Goal: Register for event/course

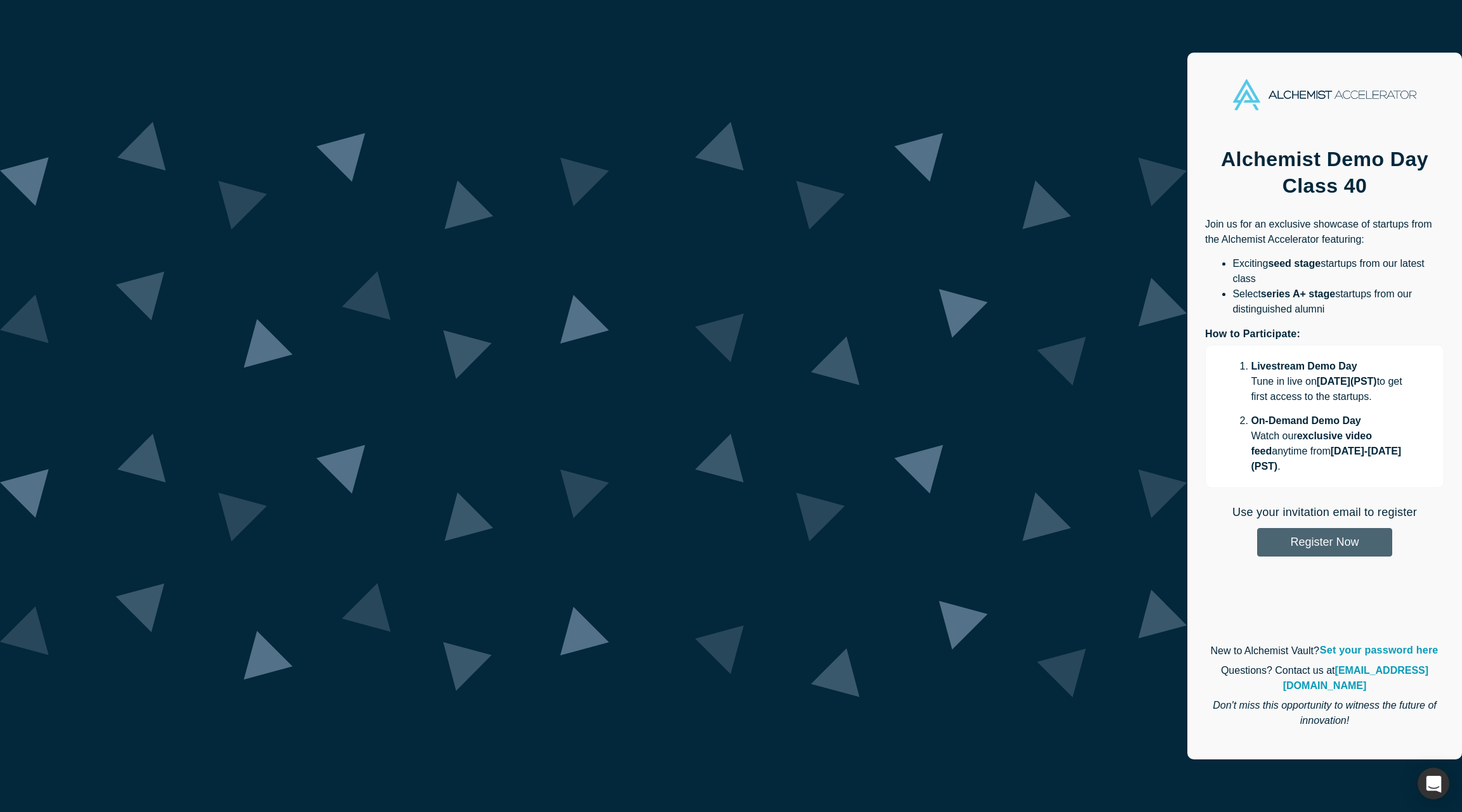
click at [1257, 528] on button "Register Now" at bounding box center [1324, 543] width 135 height 29
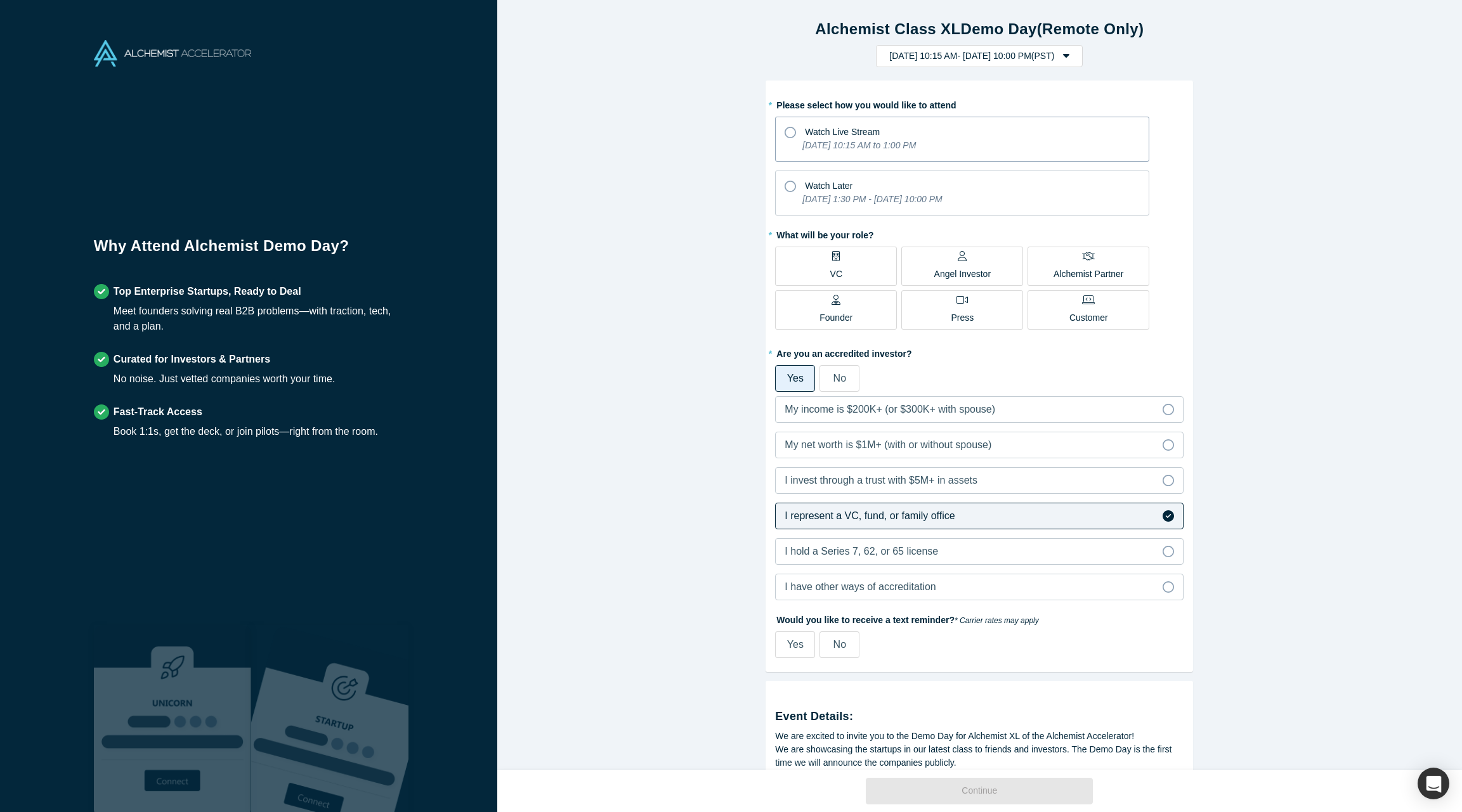
click at [847, 145] on icon "[DATE] 10:15 AM to 1:00 PM" at bounding box center [859, 146] width 114 height 10
click at [0, 0] on input "Watch Live Stream [DATE] 10:15 AM to 1:00 PM" at bounding box center [0, 0] width 0 height 0
click at [874, 266] on label "VC" at bounding box center [836, 266] width 122 height 40
click at [0, 0] on input "VC" at bounding box center [0, 0] width 0 height 0
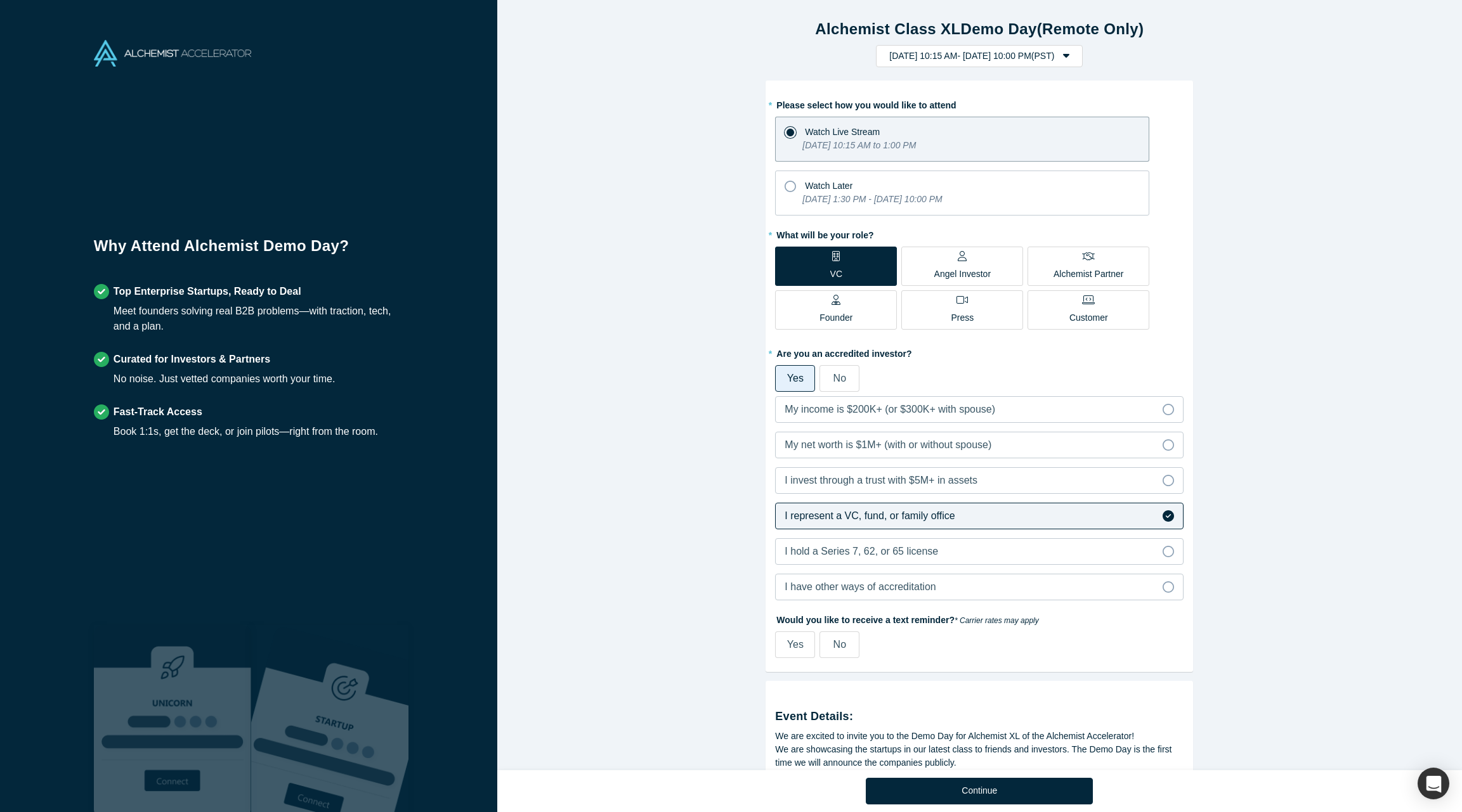
click at [976, 263] on div "Angel Investor" at bounding box center [963, 265] width 57 height 29
click at [0, 0] on input "Angel Investor" at bounding box center [0, 0] width 0 height 0
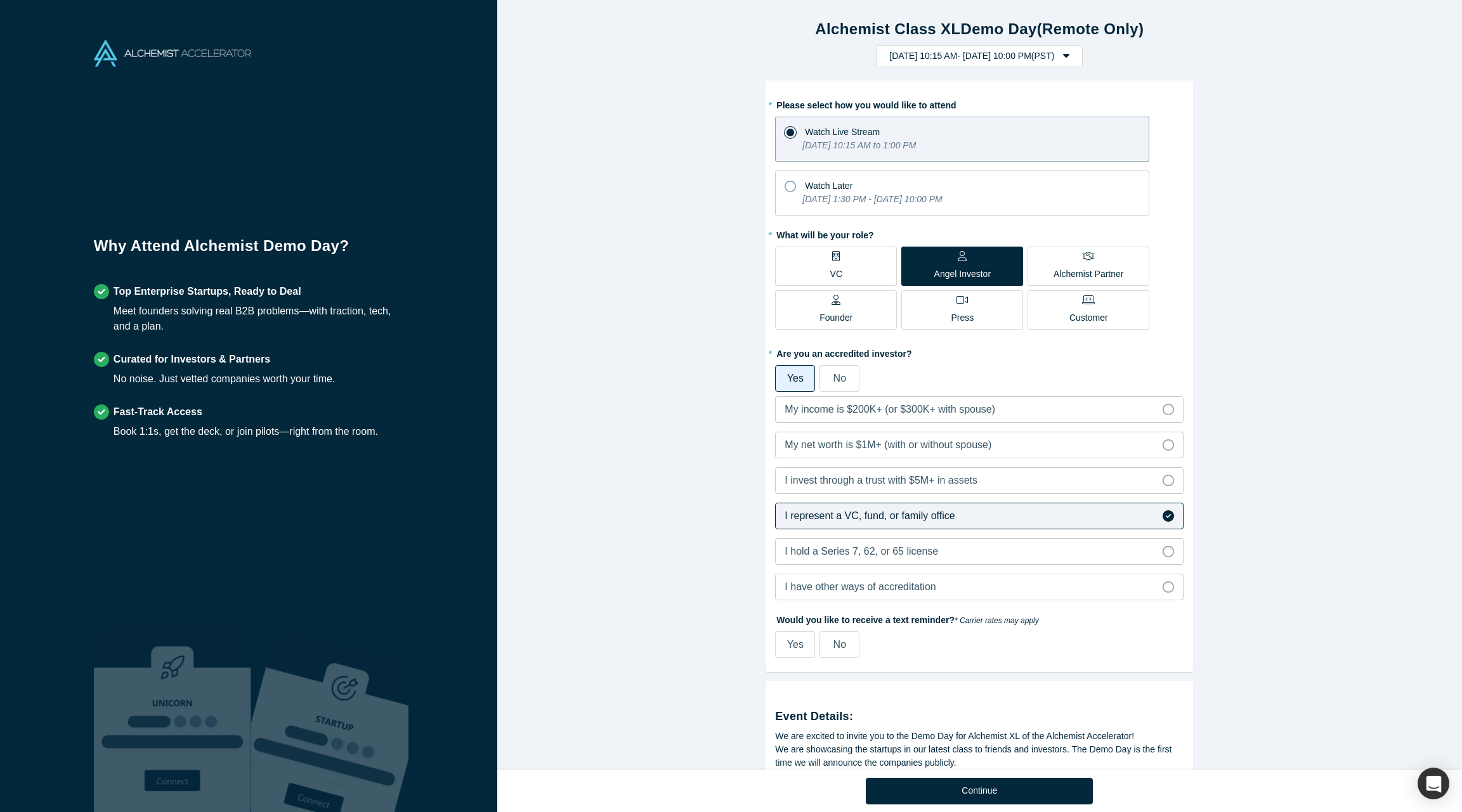
click at [1064, 264] on div "Alchemist Partner" at bounding box center [1088, 265] width 70 height 29
click at [0, 0] on input "Alchemist Partner" at bounding box center [0, 0] width 0 height 0
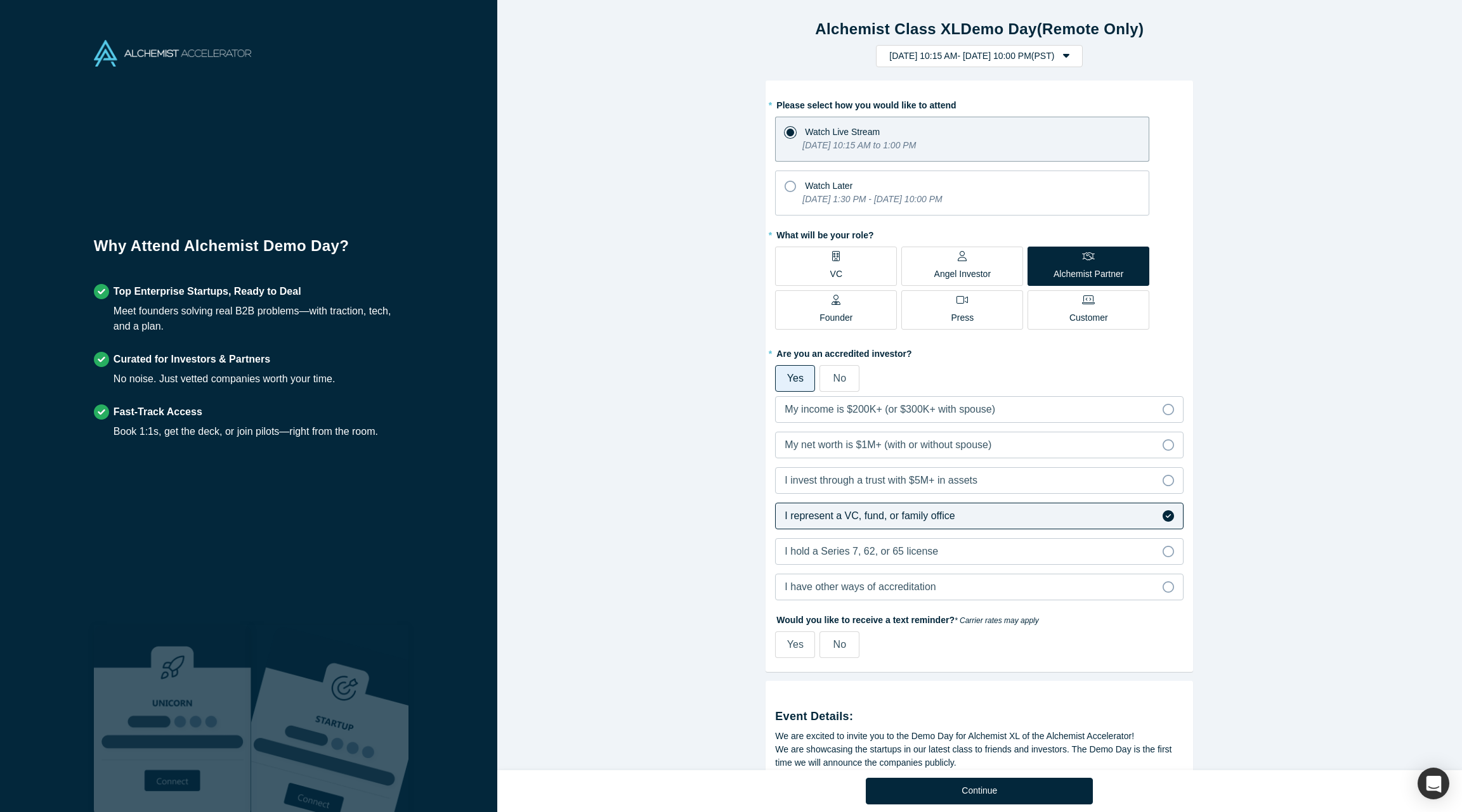
click at [965, 261] on span "Angel Investor" at bounding box center [963, 268] width 57 height 25
click at [0, 0] on input "Angel Investor" at bounding box center [0, 0] width 0 height 0
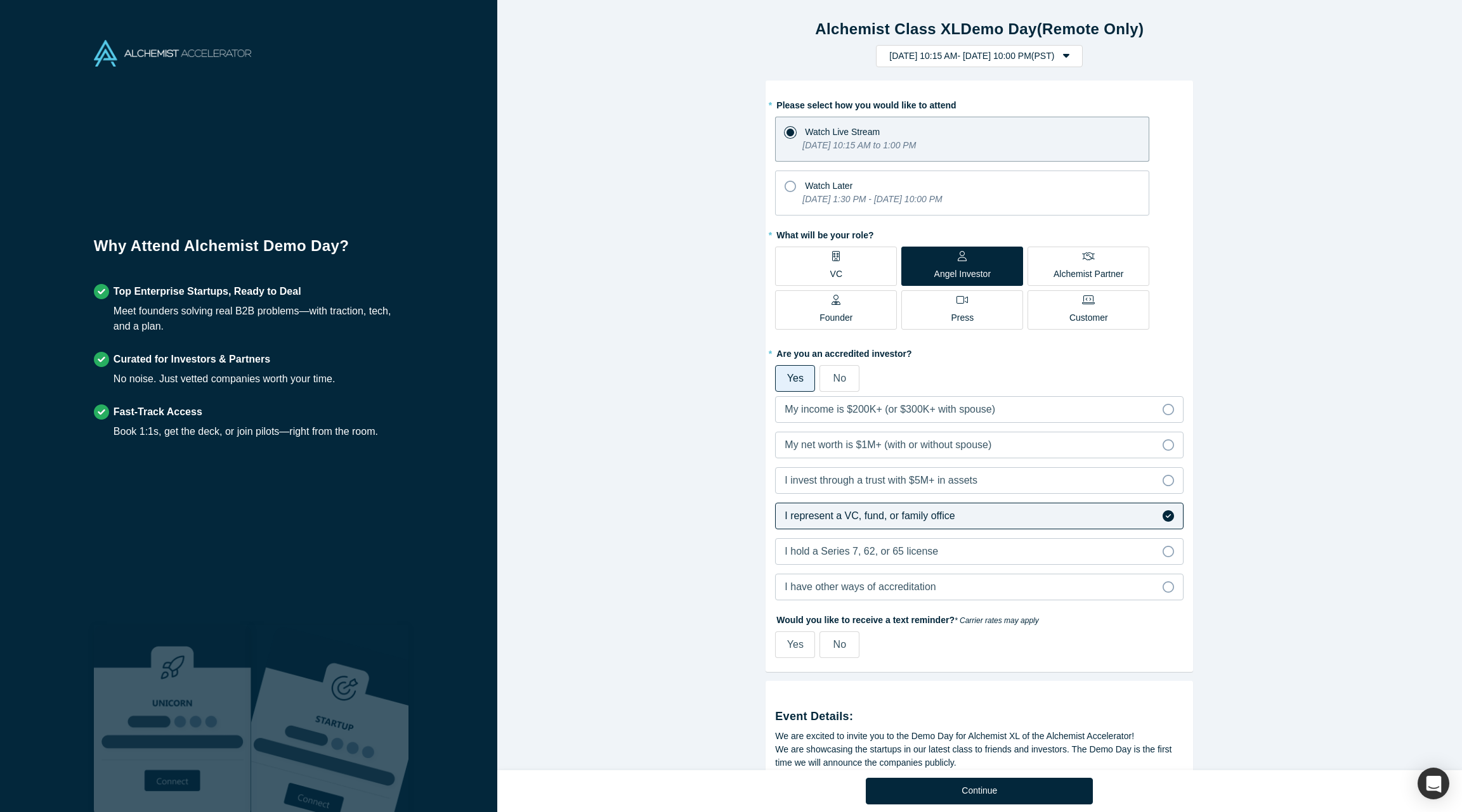
click at [801, 380] on span "Yes" at bounding box center [795, 378] width 17 height 11
click at [0, 0] on input "Yes" at bounding box center [0, 0] width 0 height 0
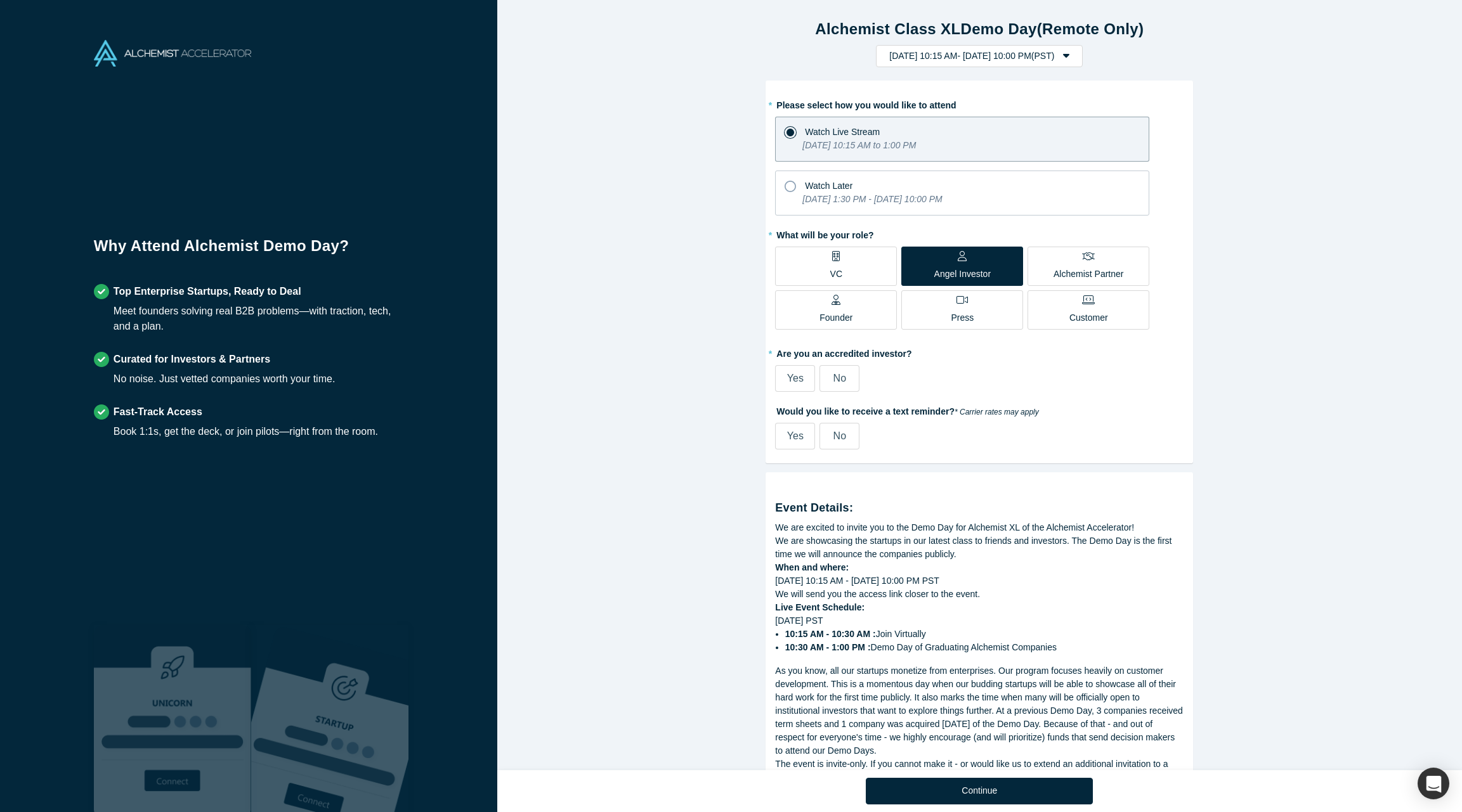
click at [799, 374] on span "Yes" at bounding box center [795, 378] width 17 height 11
click at [0, 0] on input "Yes" at bounding box center [0, 0] width 0 height 0
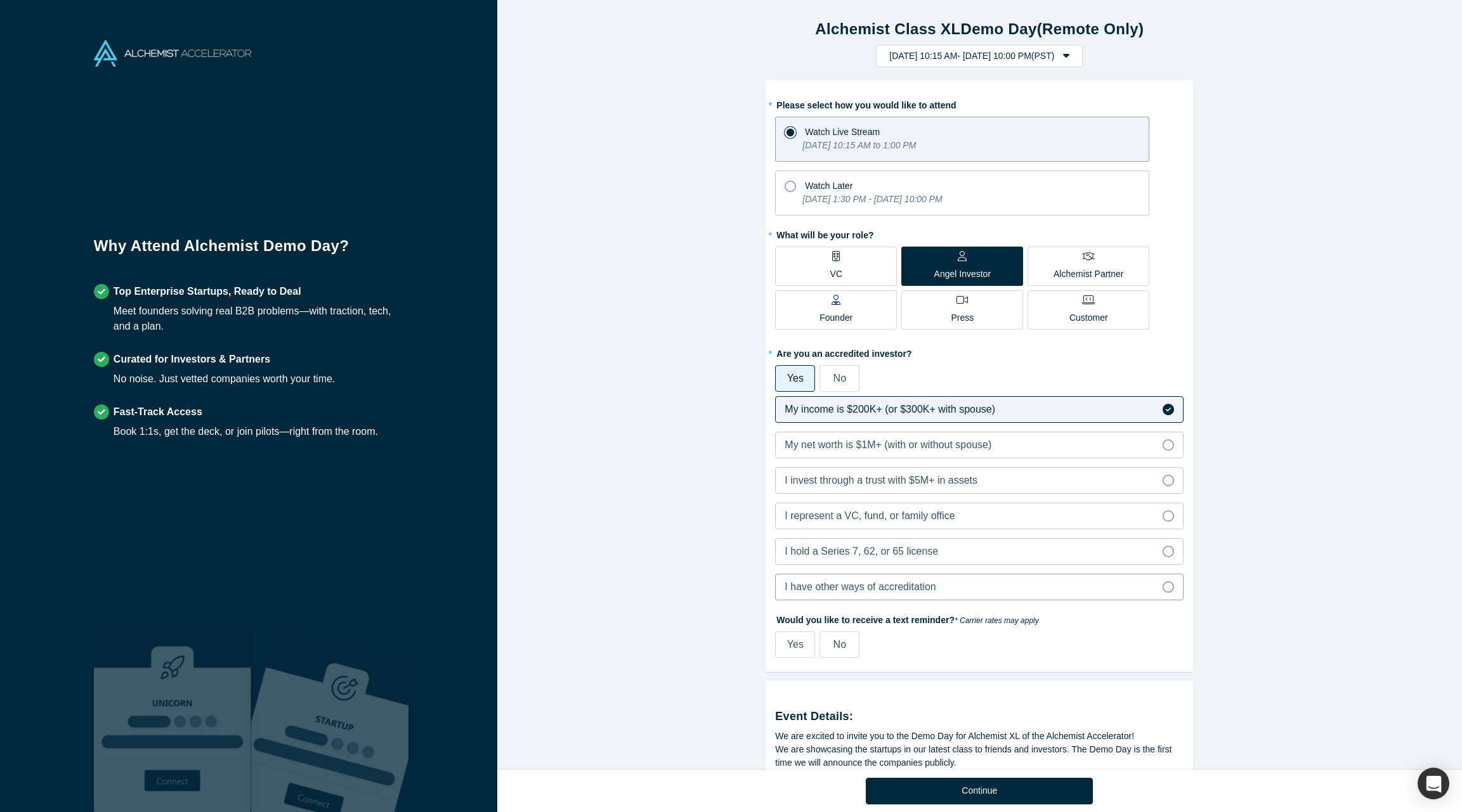
click at [988, 587] on label "I have other ways of accreditation" at bounding box center [979, 587] width 408 height 27
click at [0, 0] on input "I have other ways of accreditation" at bounding box center [0, 0] width 0 height 0
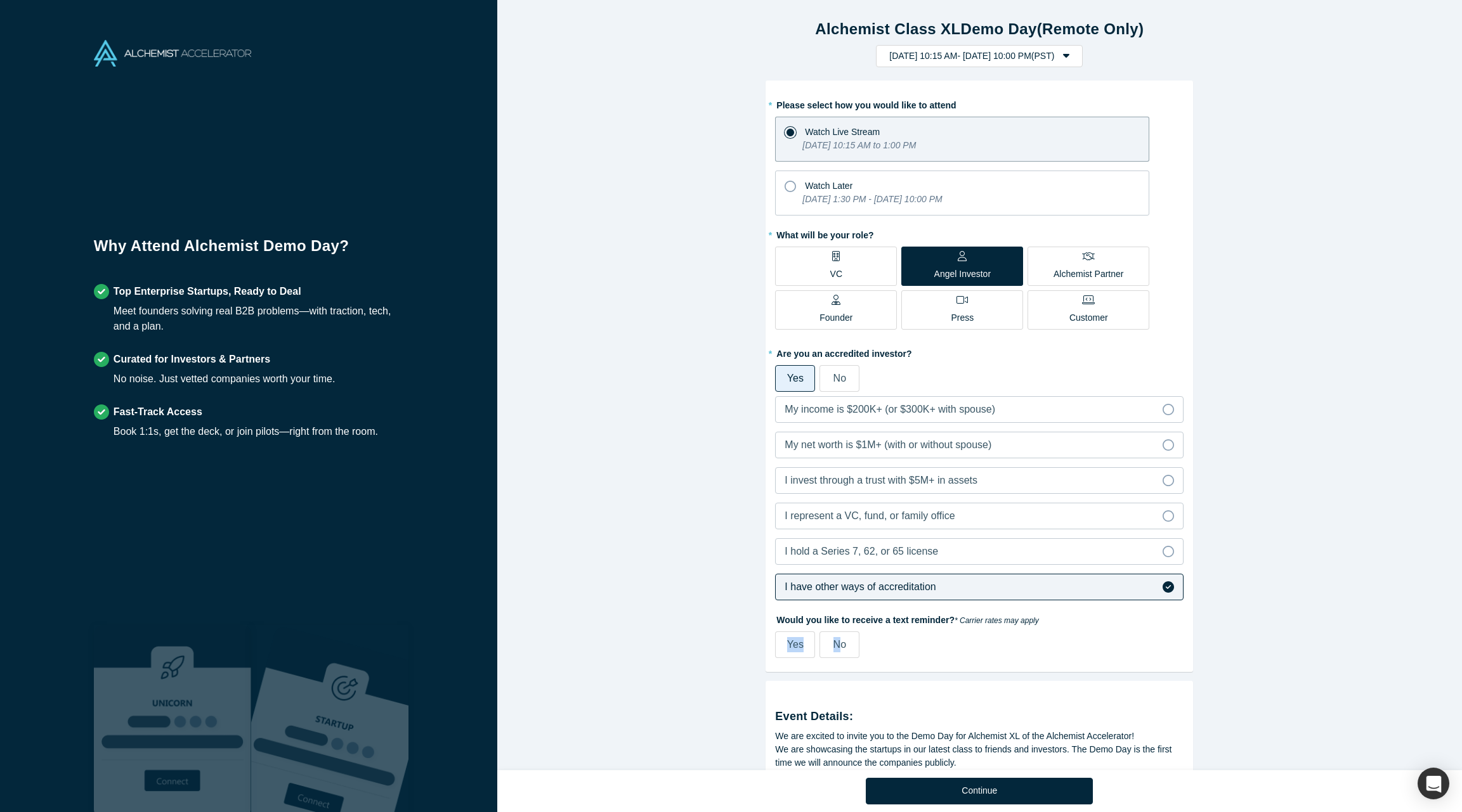
drag, startPoint x: 789, startPoint y: 648, endPoint x: 842, endPoint y: 649, distance: 53.0
click at [842, 649] on div "Yes No" at bounding box center [913, 645] width 277 height 27
click at [842, 649] on span "No" at bounding box center [839, 645] width 13 height 11
click at [0, 0] on input "No" at bounding box center [0, 0] width 0 height 0
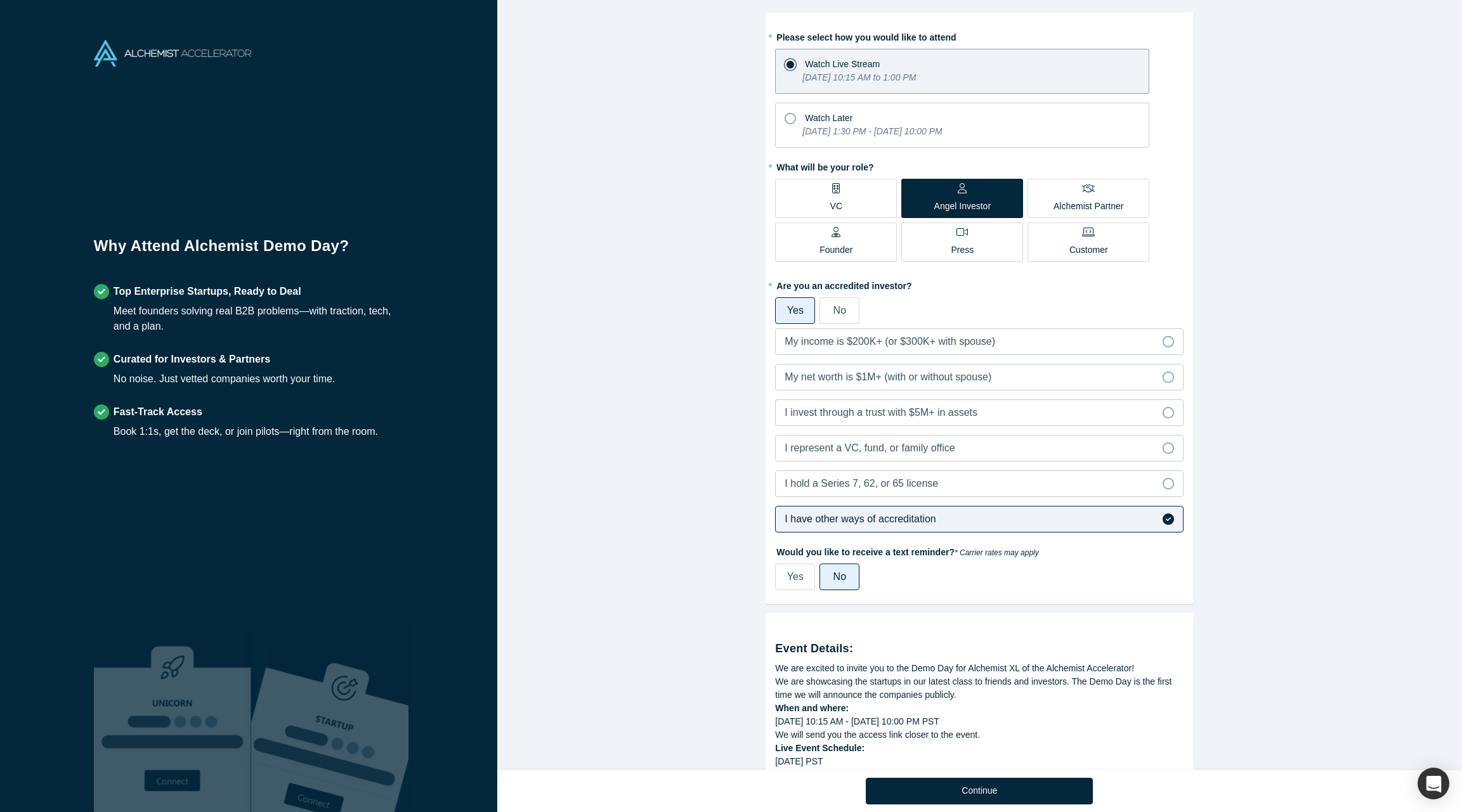
scroll to position [81, 0]
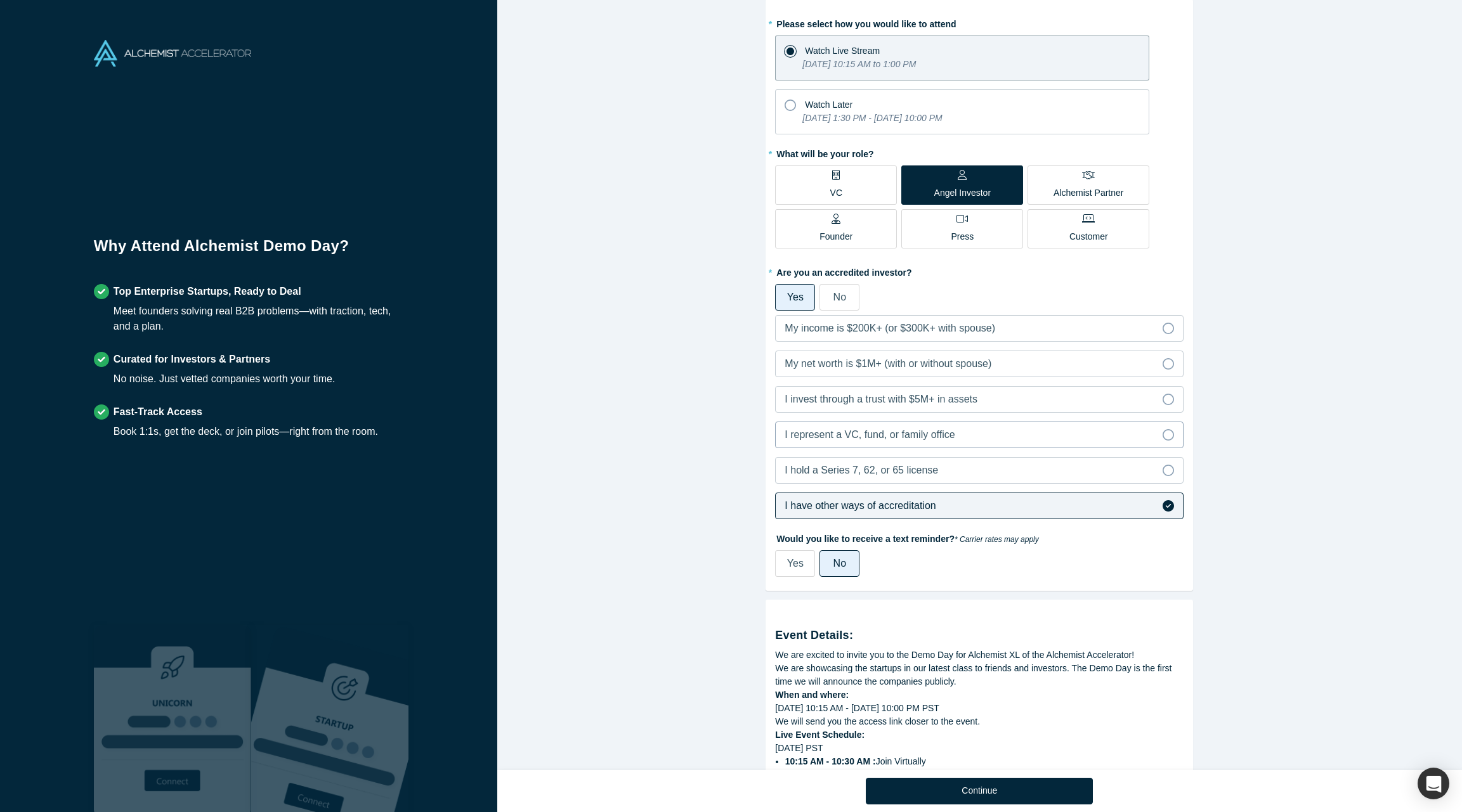
click at [961, 436] on label "I represent a VC, fund, or family office" at bounding box center [979, 435] width 408 height 27
click at [0, 0] on input "I represent a VC, fund, or family office" at bounding box center [0, 0] width 0 height 0
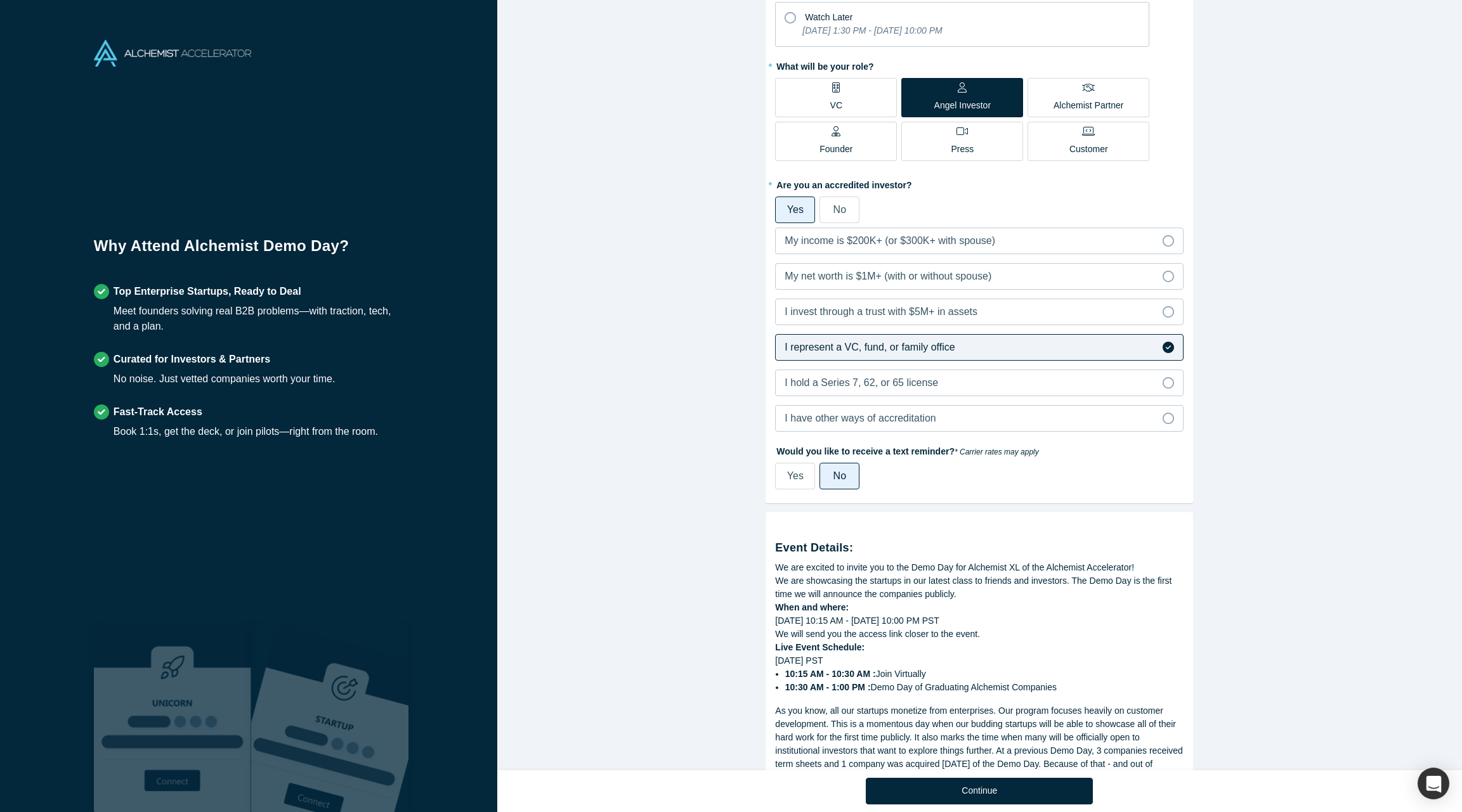
scroll to position [305, 0]
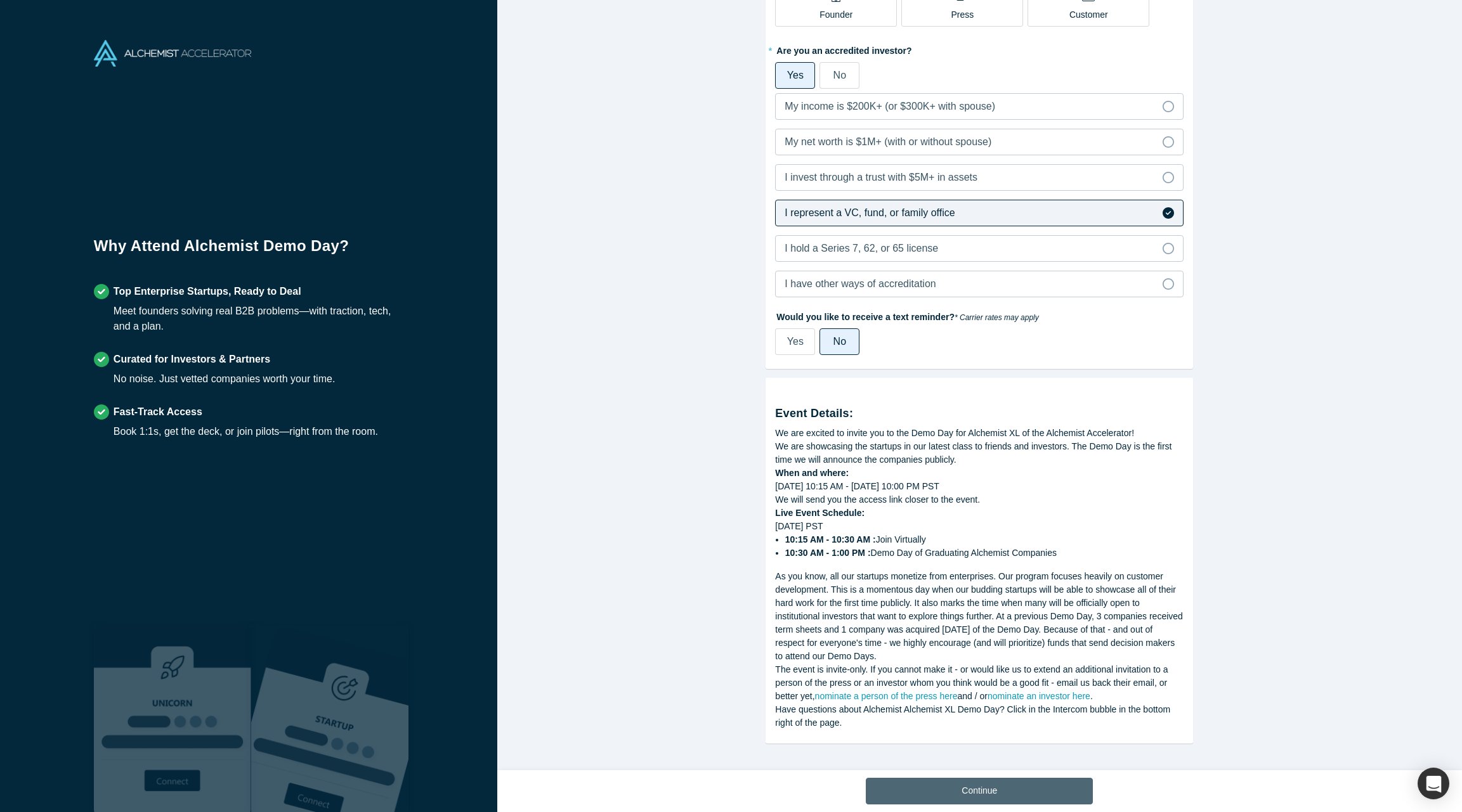
click at [997, 796] on button "Continue" at bounding box center [979, 792] width 227 height 27
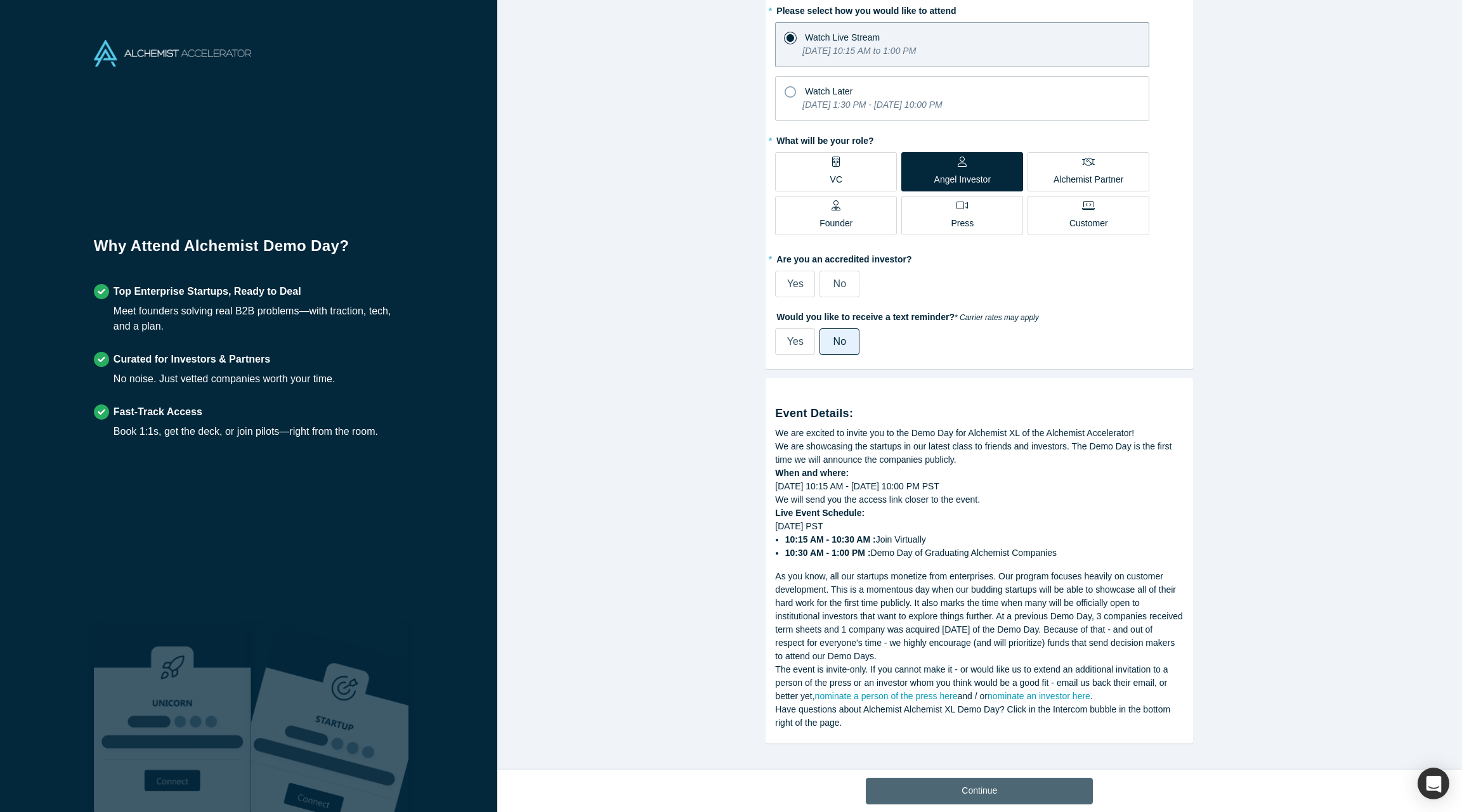
scroll to position [97, 0]
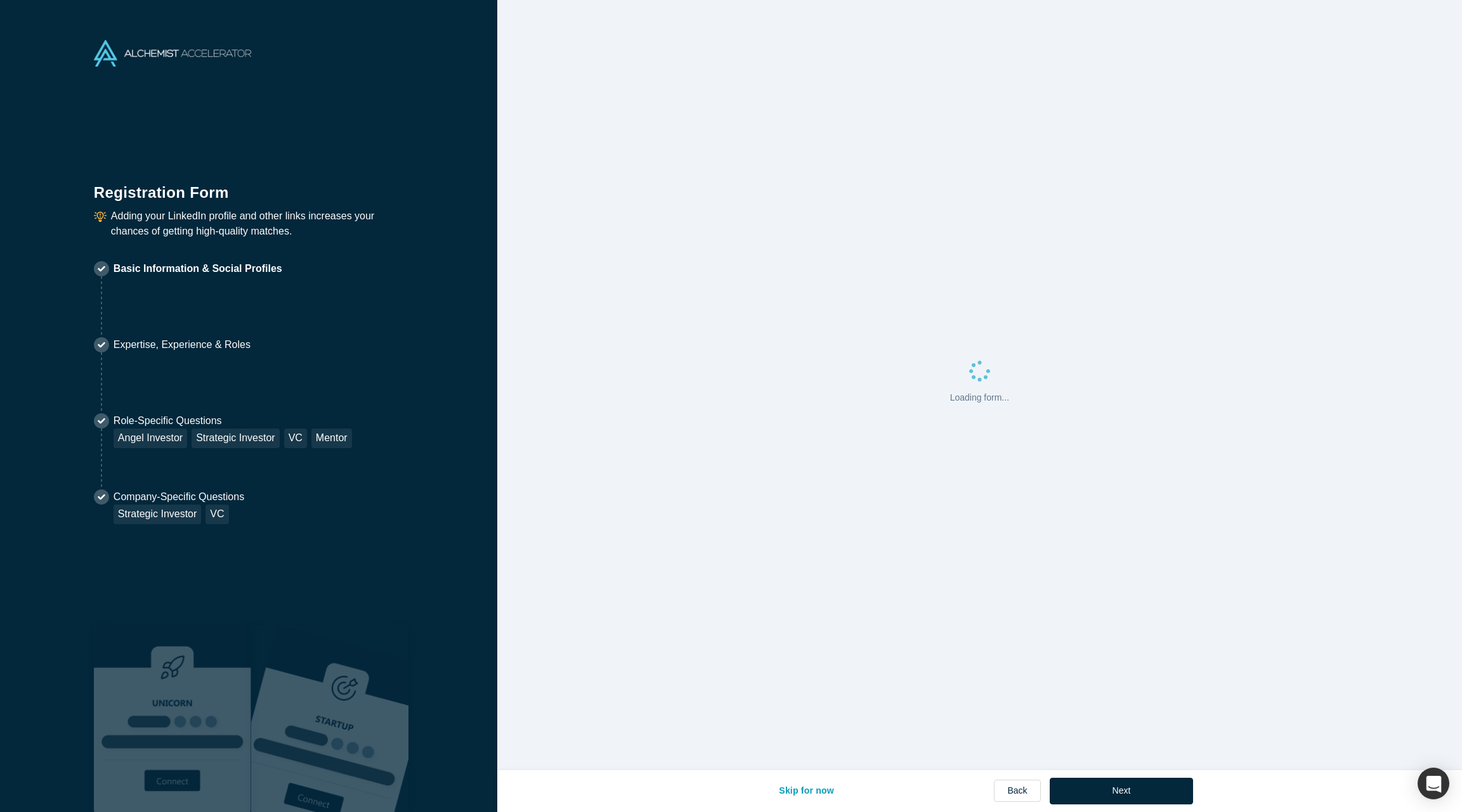
select select "US"
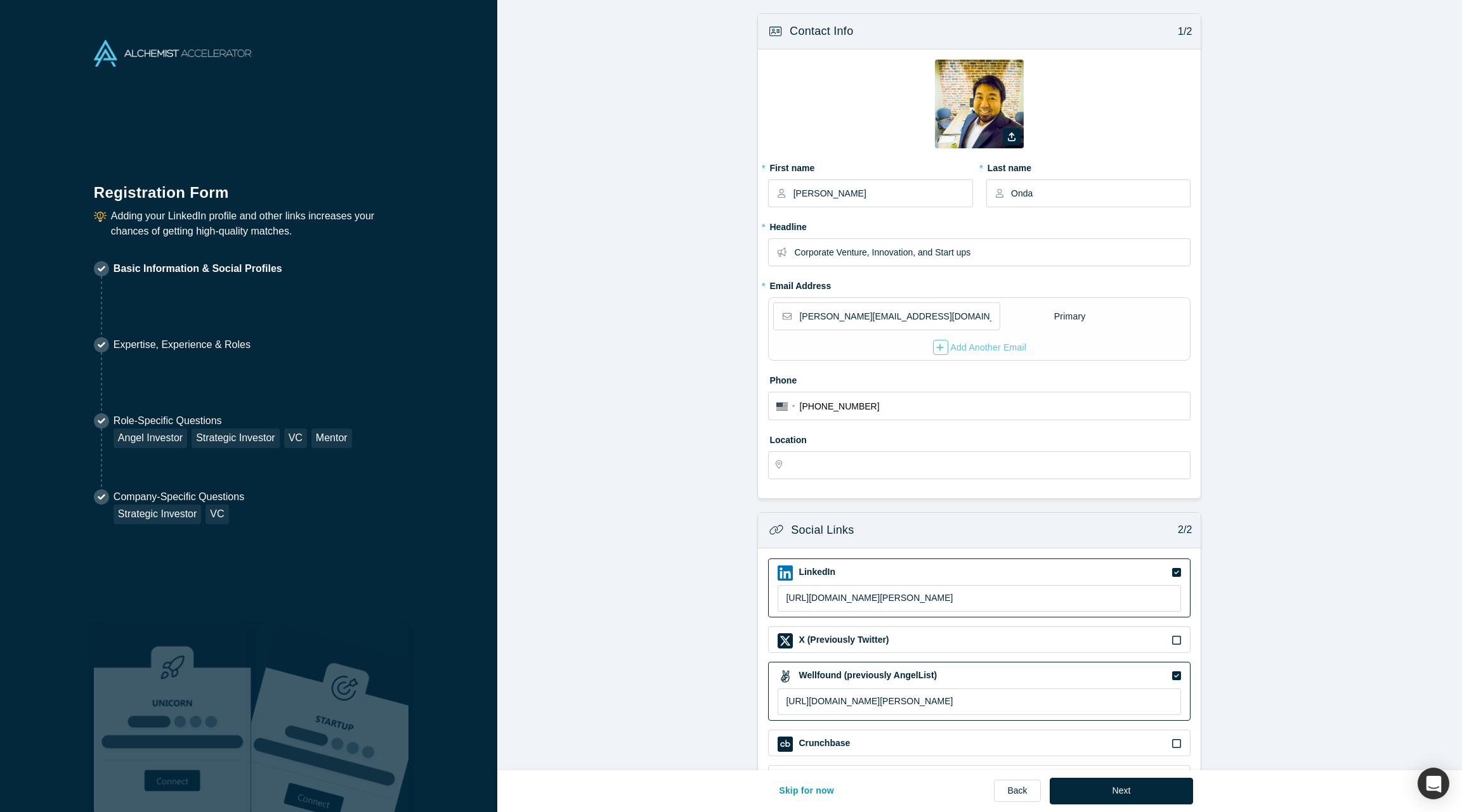
type input "[GEOGRAPHIC_DATA], [GEOGRAPHIC_DATA], [GEOGRAPHIC_DATA]"
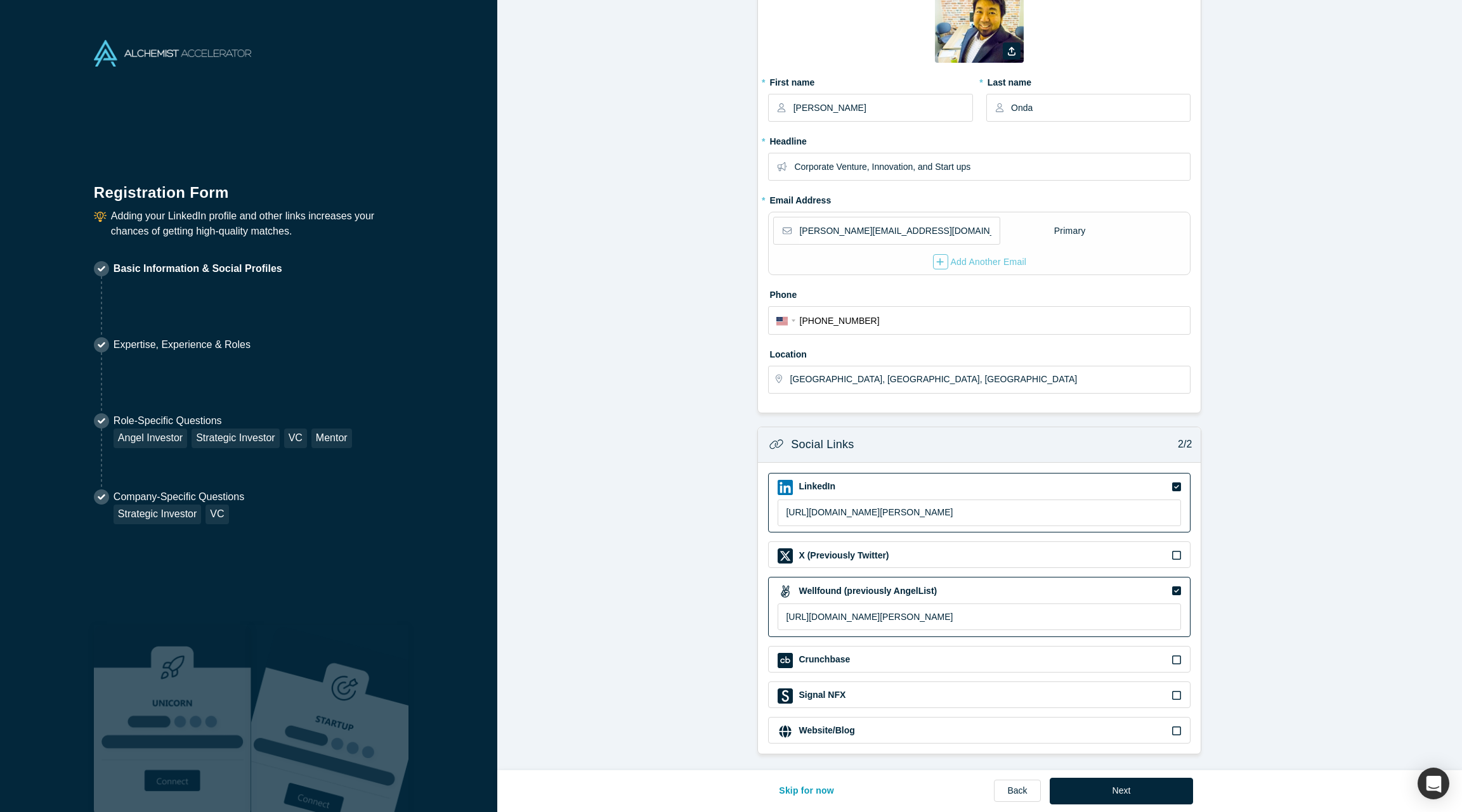
scroll to position [88, 0]
click at [1177, 587] on icon at bounding box center [1176, 589] width 9 height 9
click at [0, 0] on input "checkbox" at bounding box center [0, 0] width 0 height 0
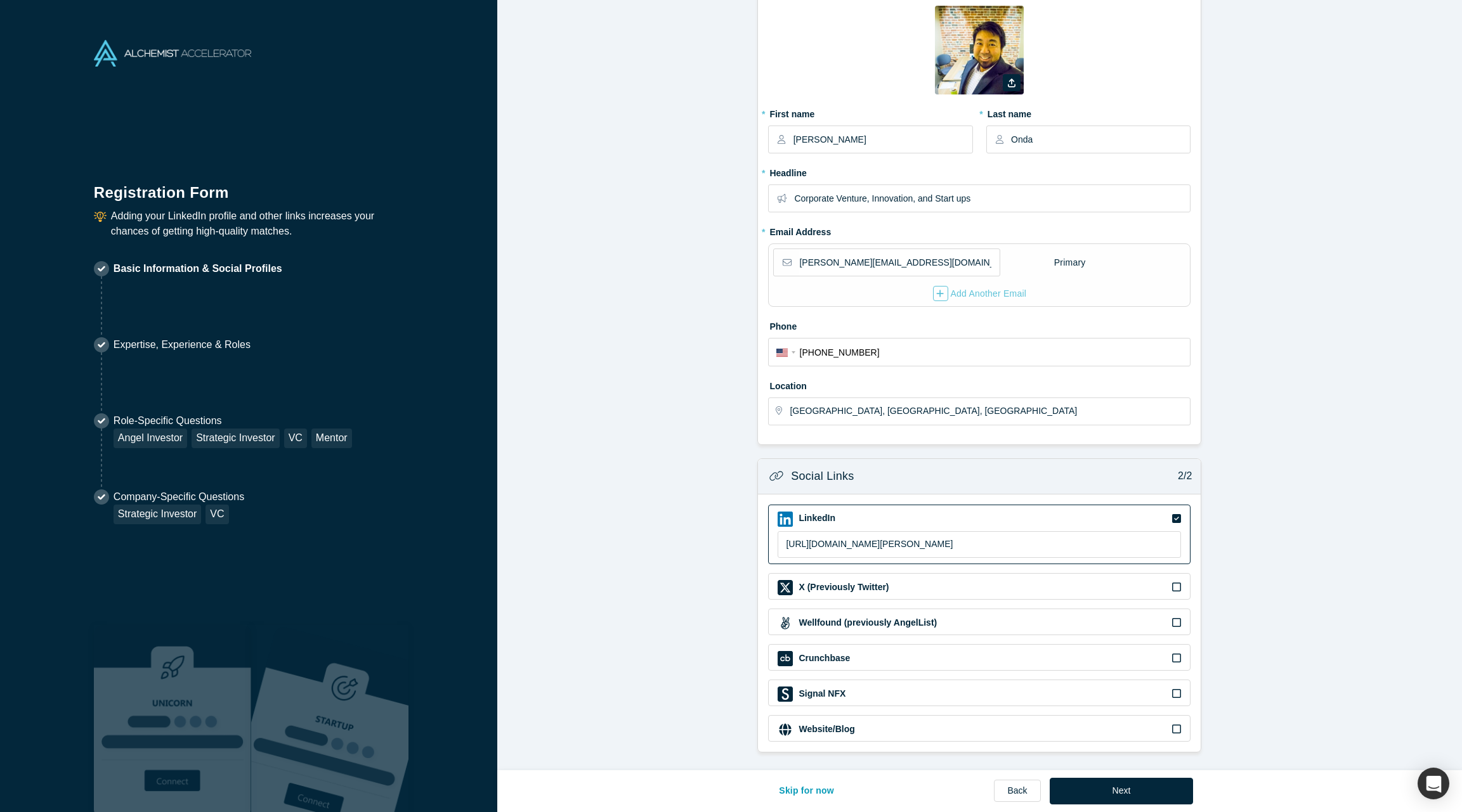
scroll to position [55, 0]
click at [1120, 789] on button "Next" at bounding box center [1121, 792] width 144 height 27
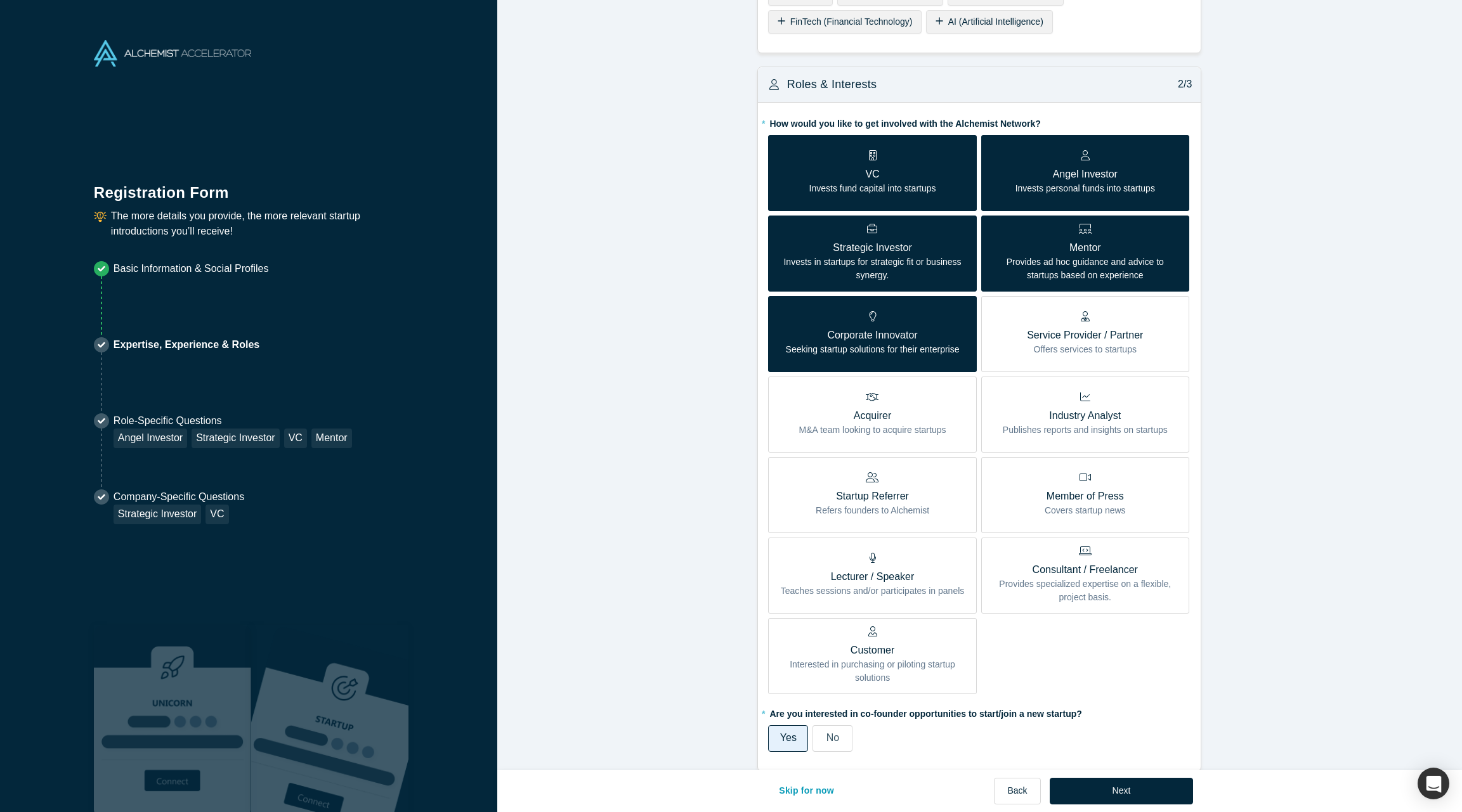
scroll to position [435, 0]
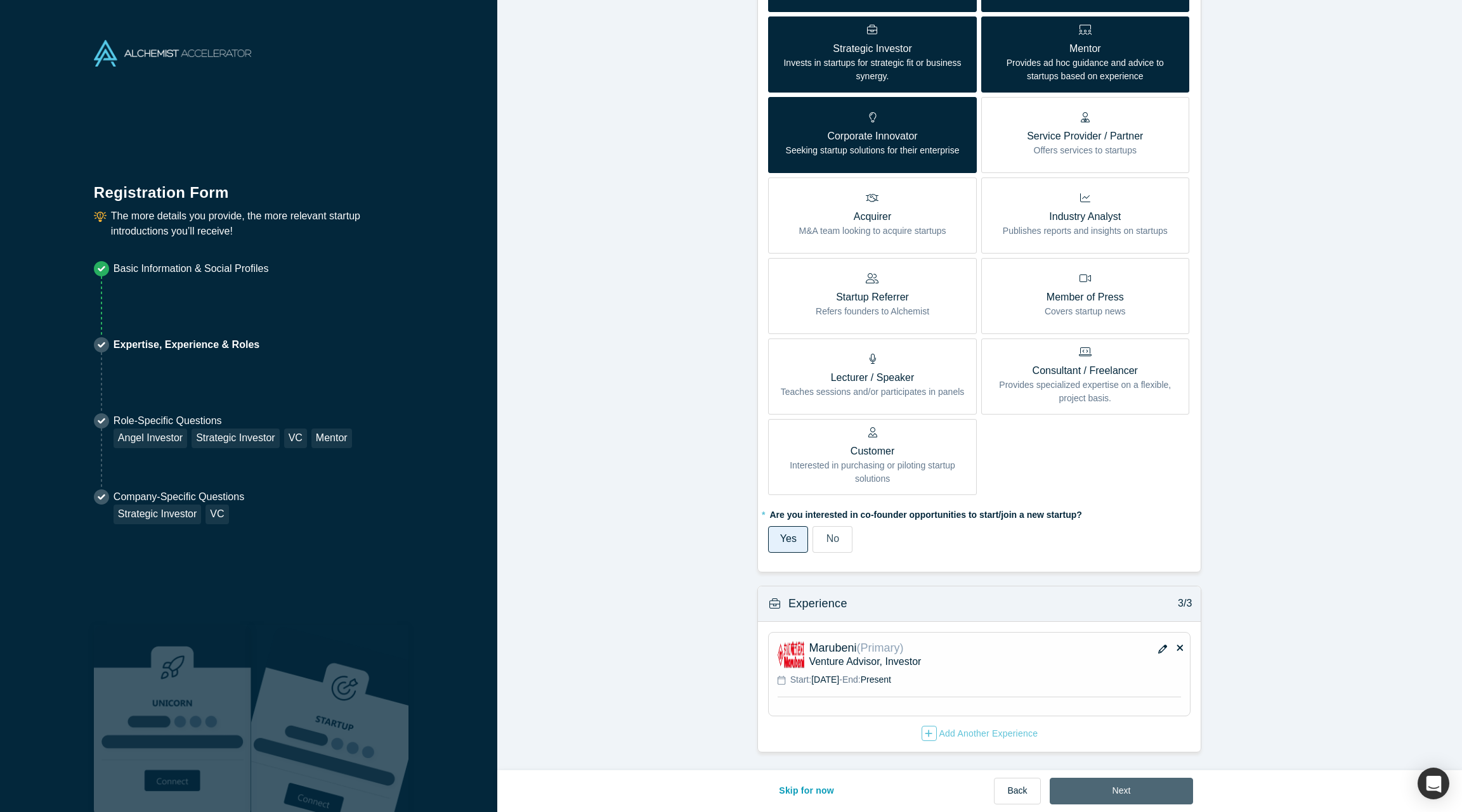
click at [1119, 796] on button "Next" at bounding box center [1121, 792] width 144 height 27
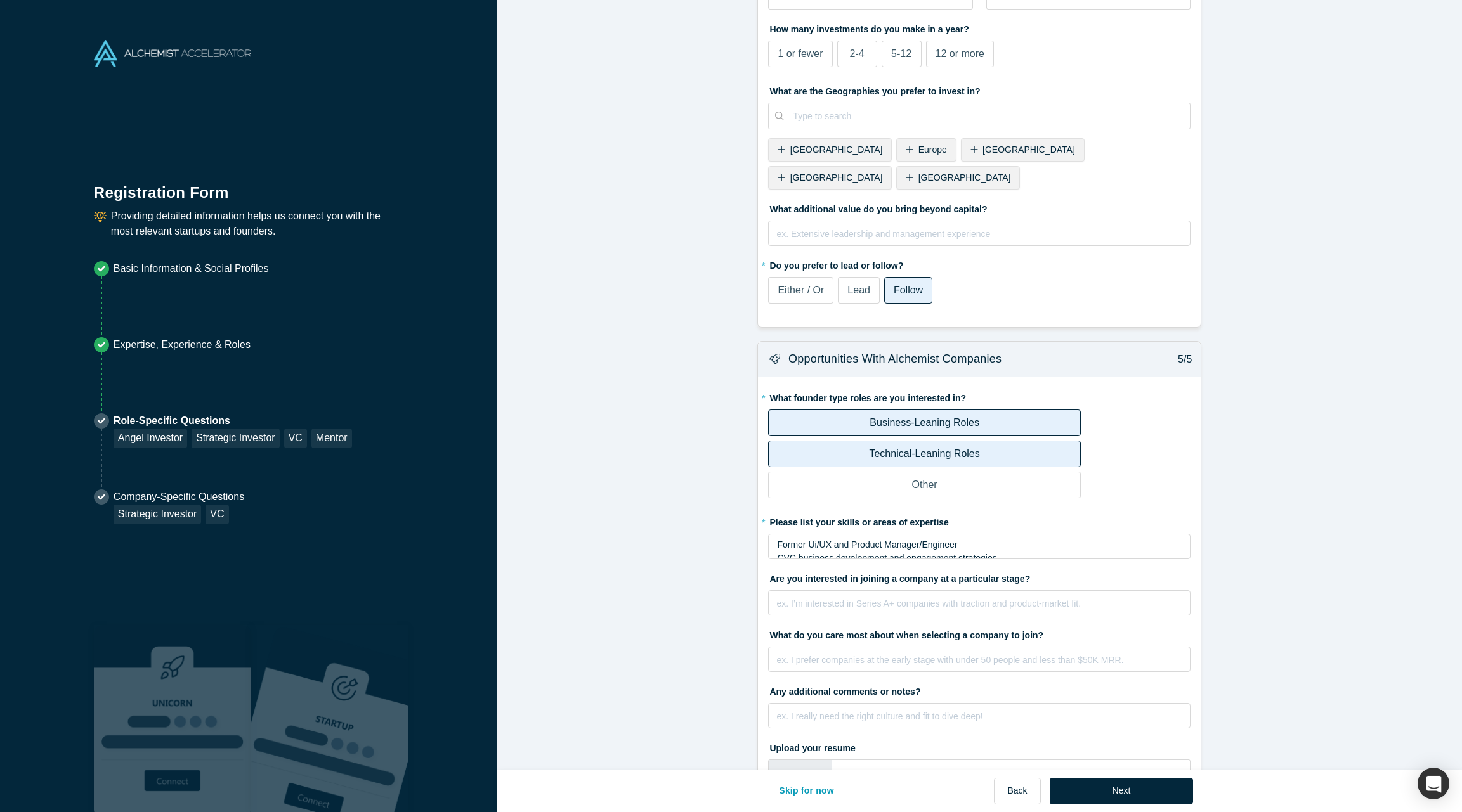
scroll to position [1568, 0]
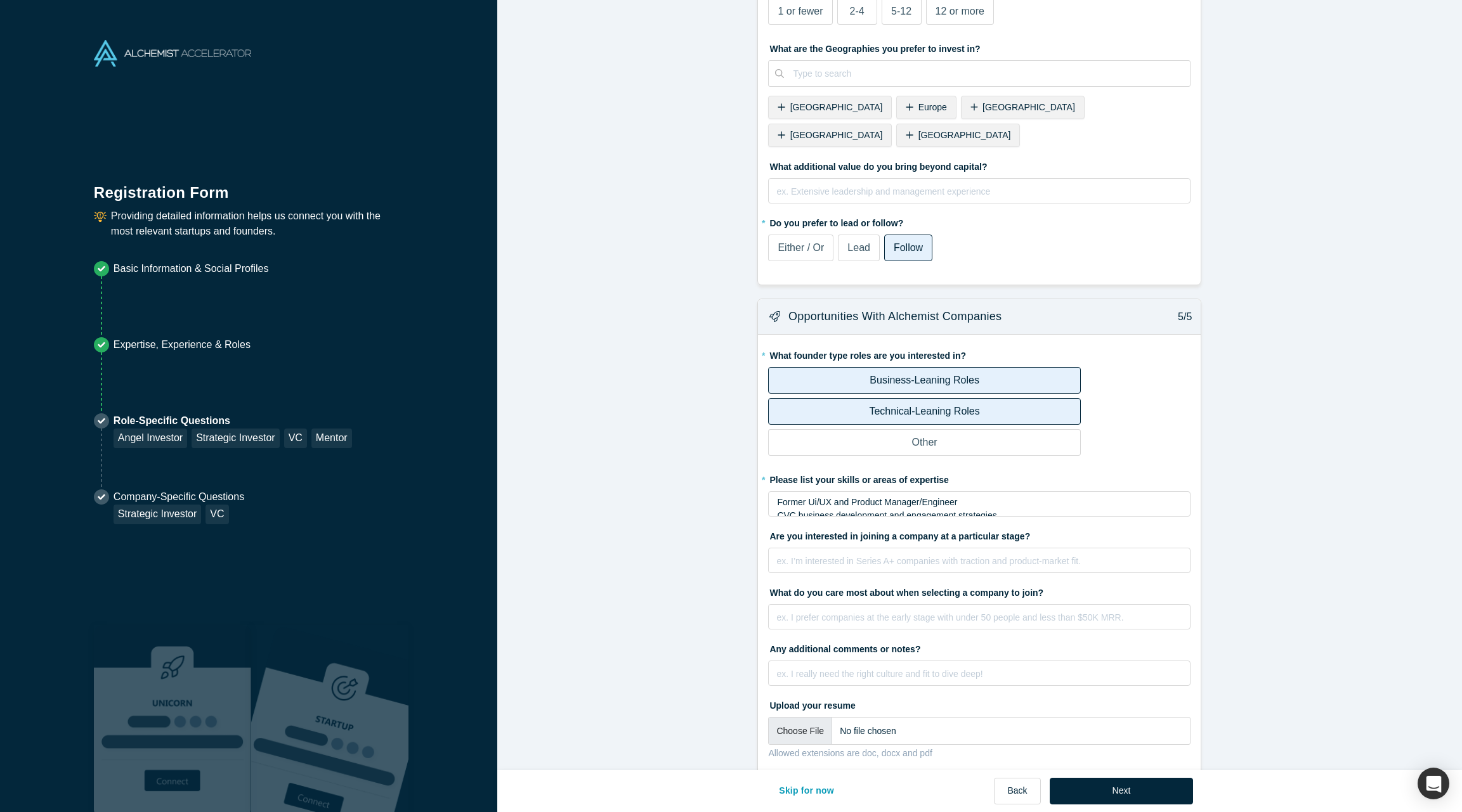
click at [1105, 786] on button "Next" at bounding box center [1121, 792] width 144 height 27
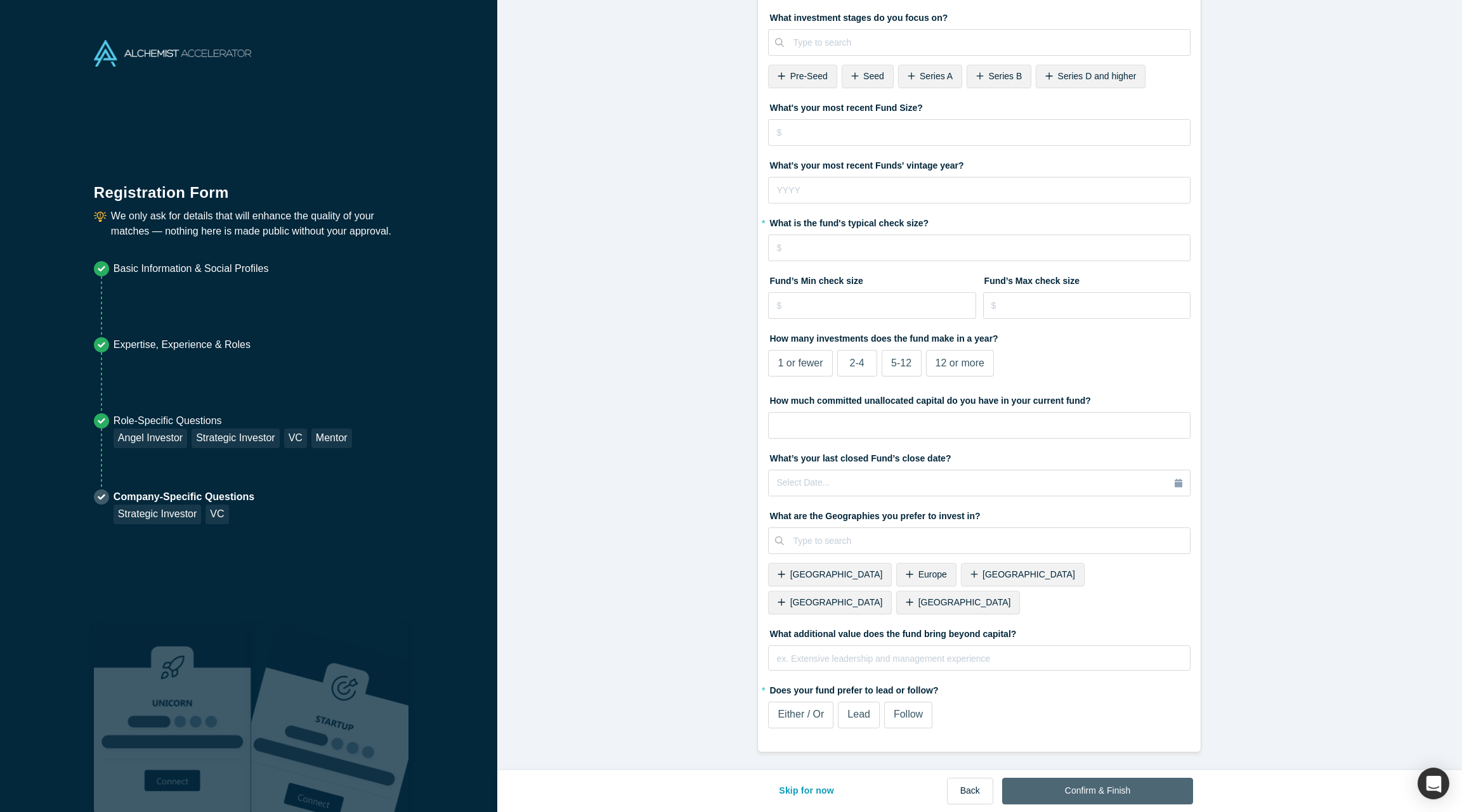
scroll to position [0, 0]
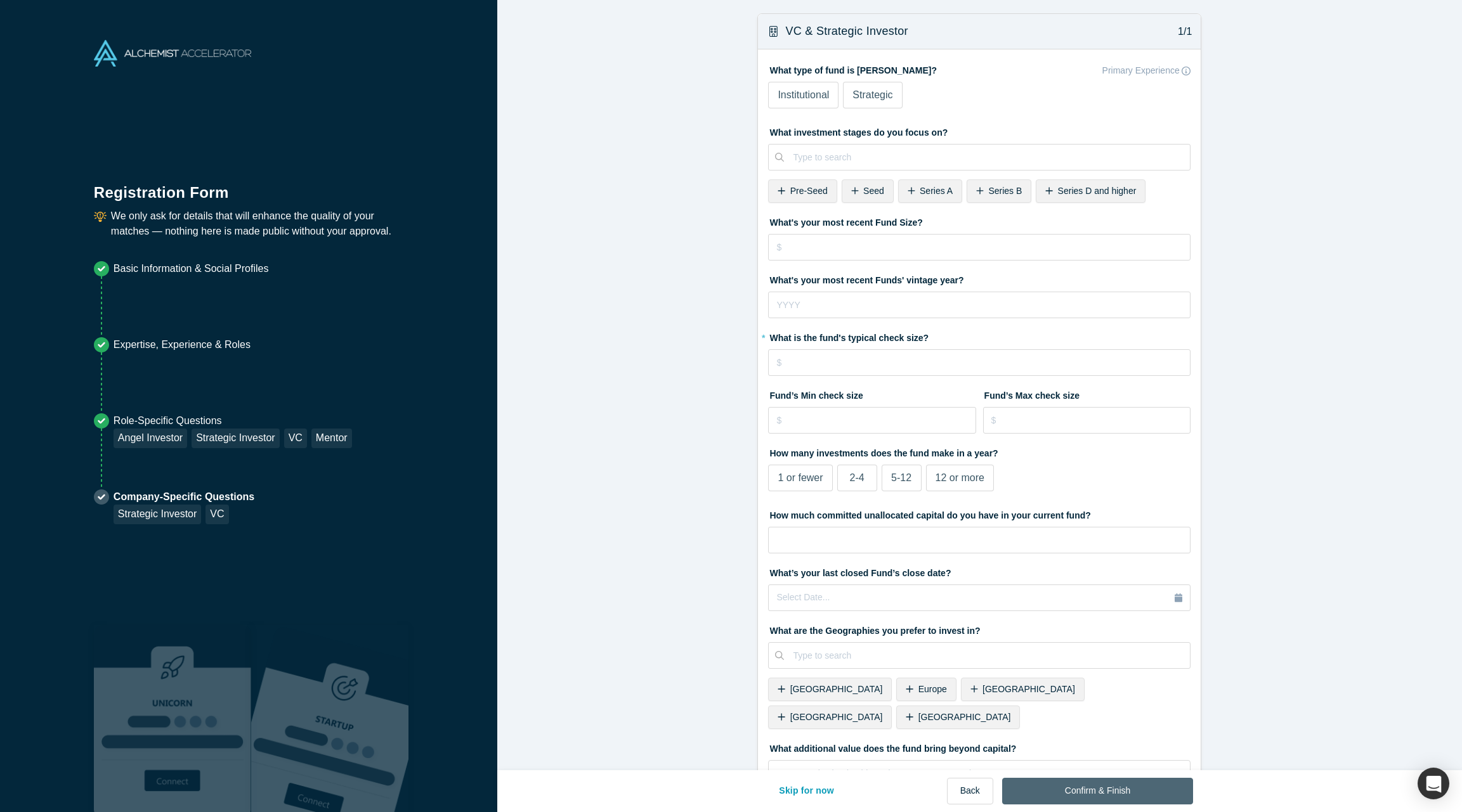
click at [1109, 782] on button "Confirm & Finish" at bounding box center [1097, 792] width 191 height 27
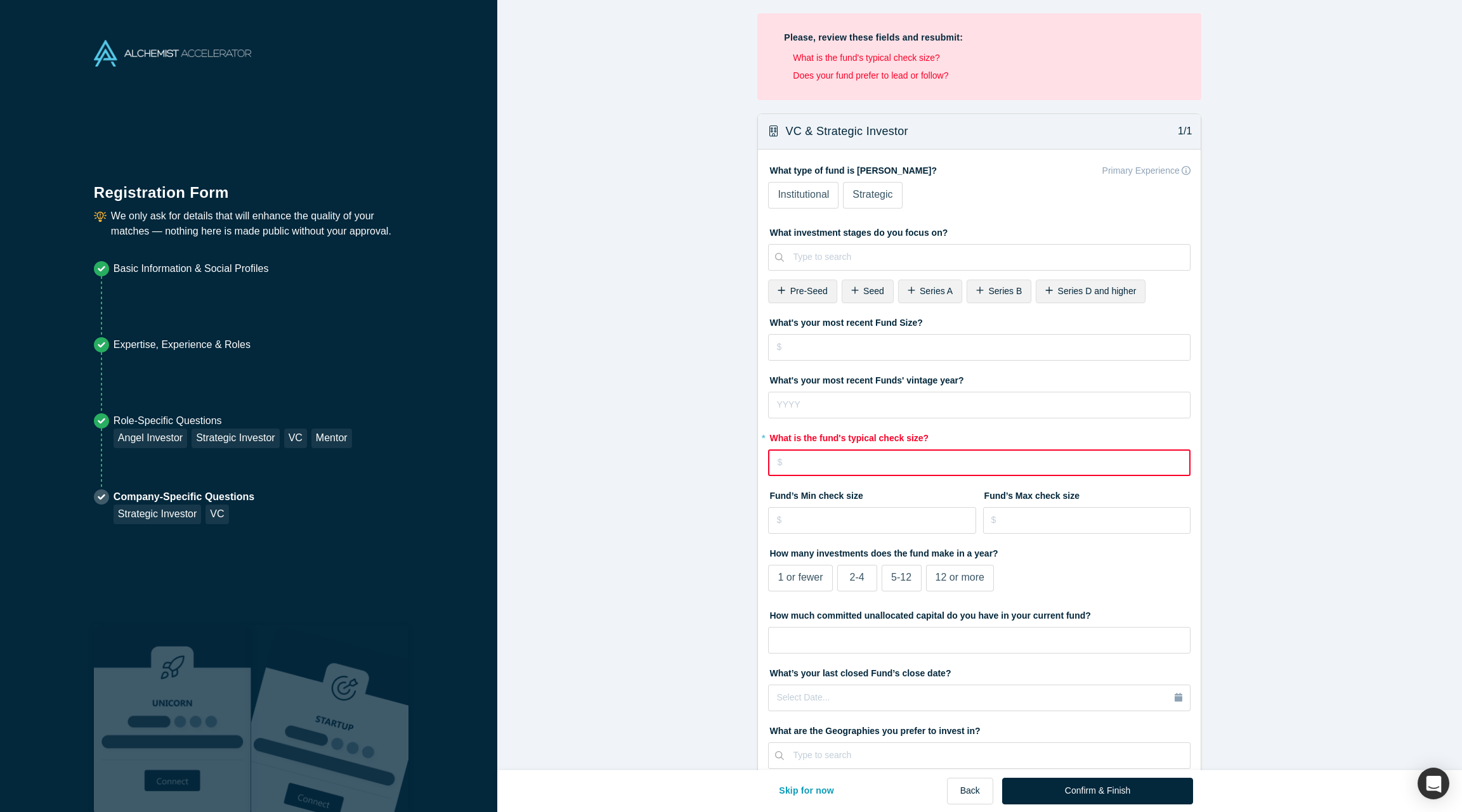
click at [870, 461] on input "tel" at bounding box center [979, 463] width 423 height 27
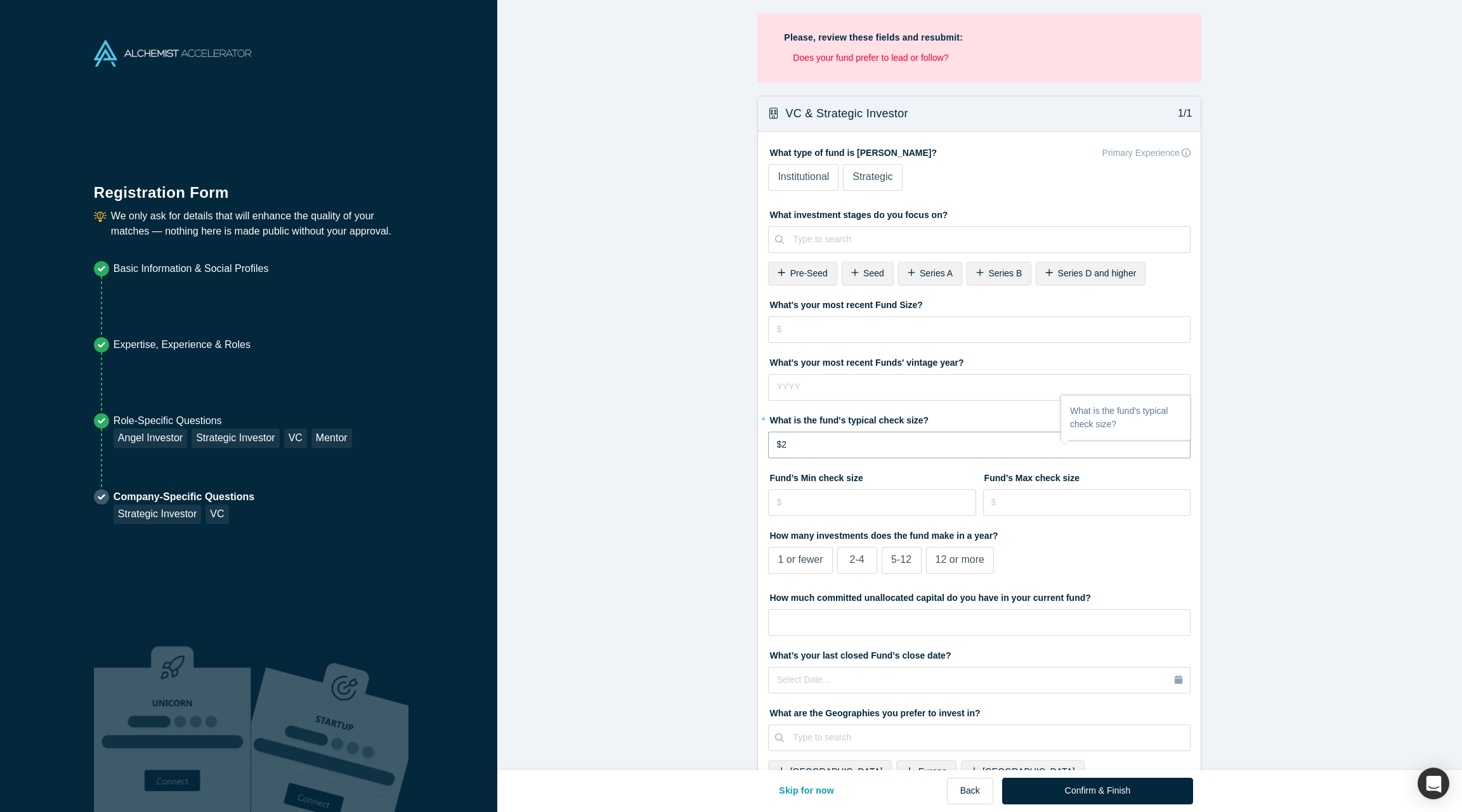
type input "$2"
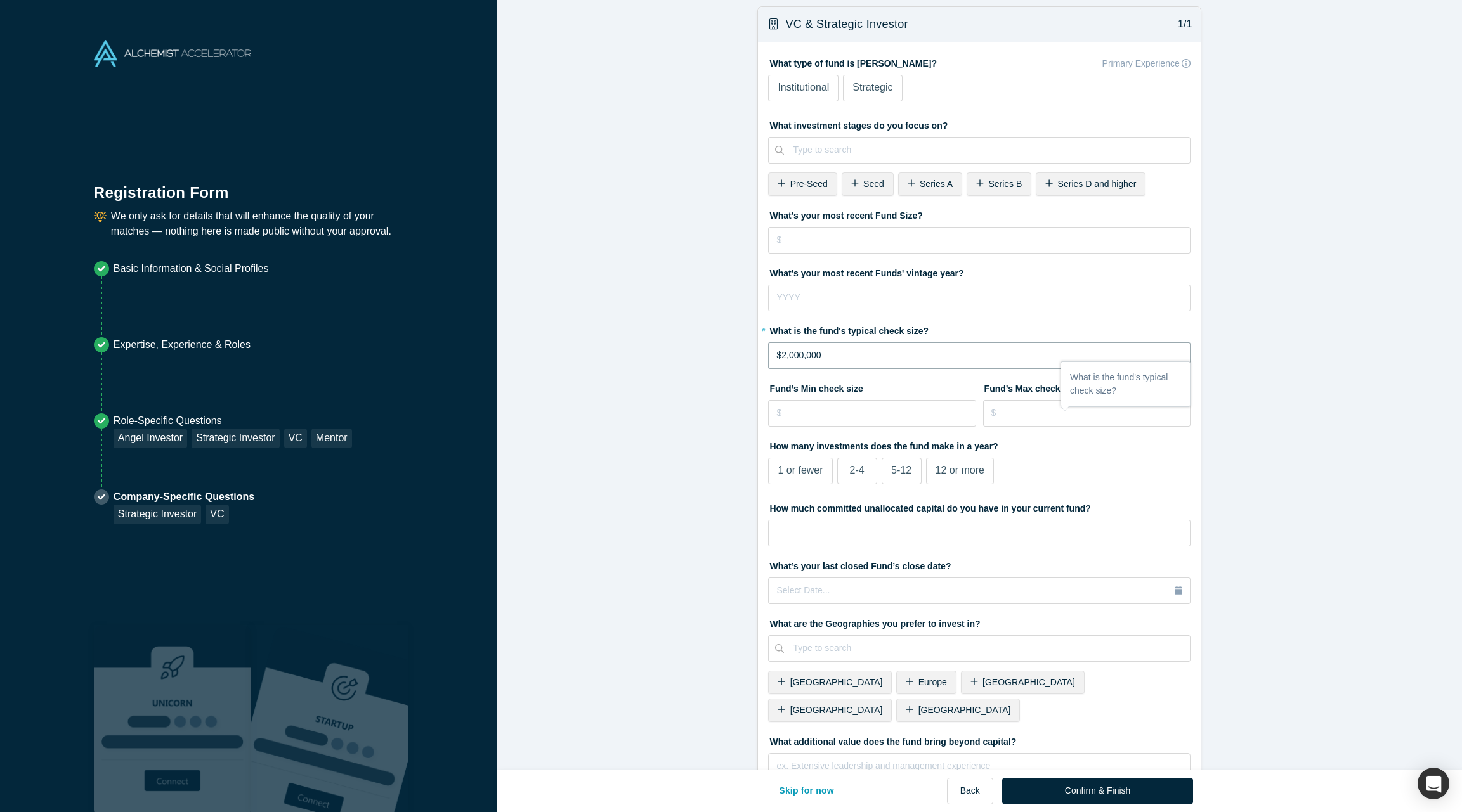
scroll to position [170, 0]
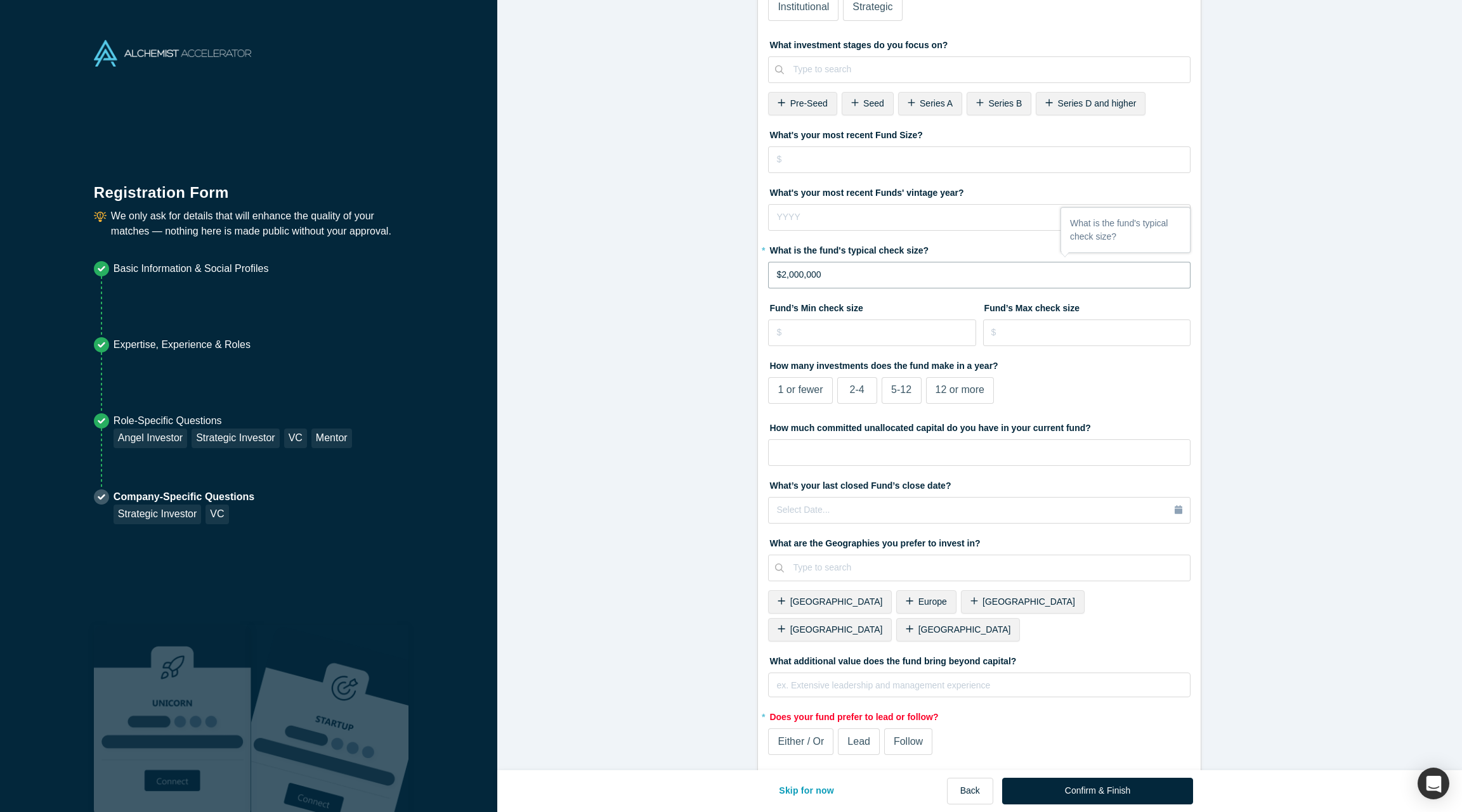
type input "$2,000,000"
click at [910, 736] on span "Follow" at bounding box center [908, 741] width 29 height 11
click at [0, 0] on input "Follow" at bounding box center [0, 0] width 0 height 0
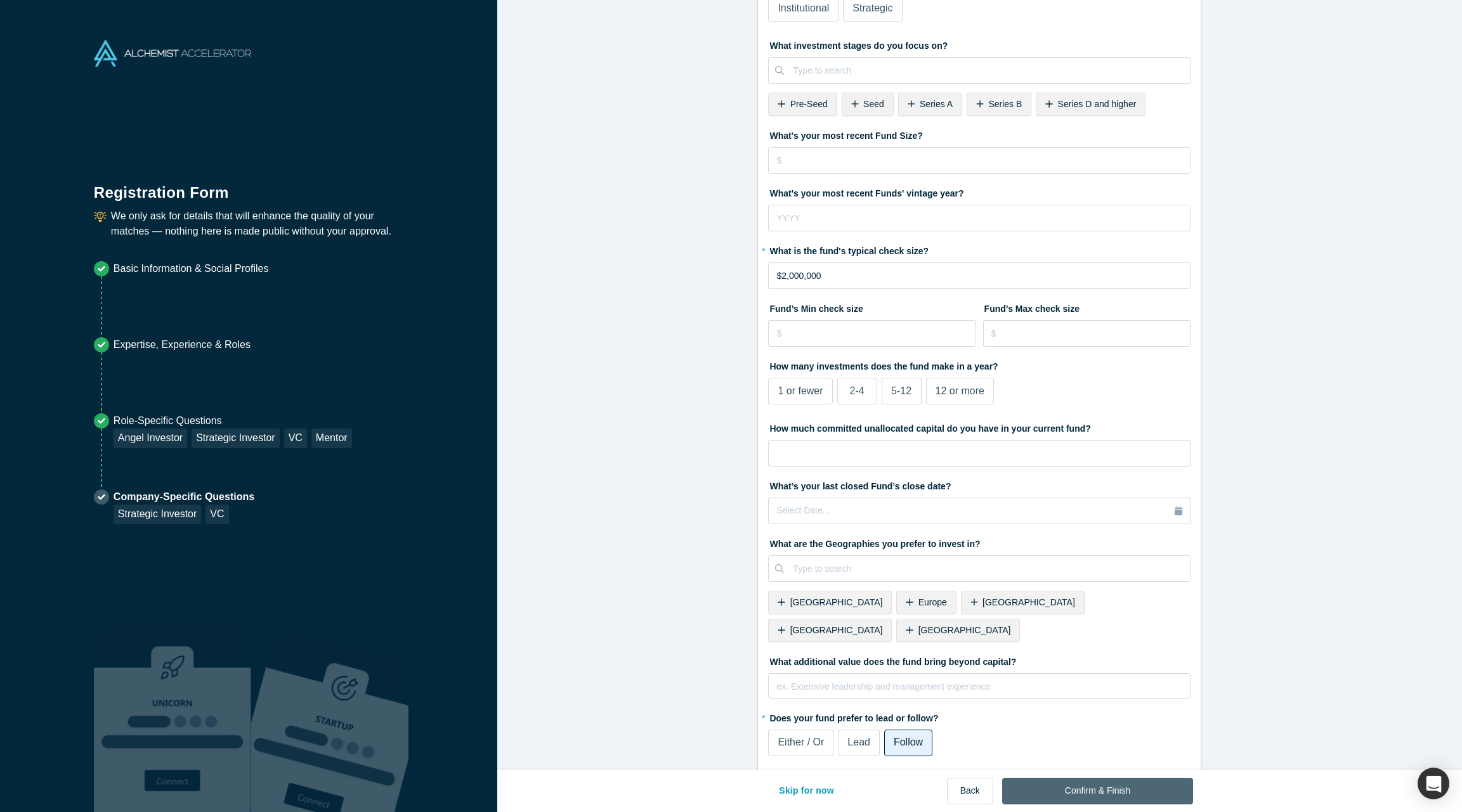
click at [1122, 788] on button "Confirm & Finish" at bounding box center [1097, 792] width 191 height 27
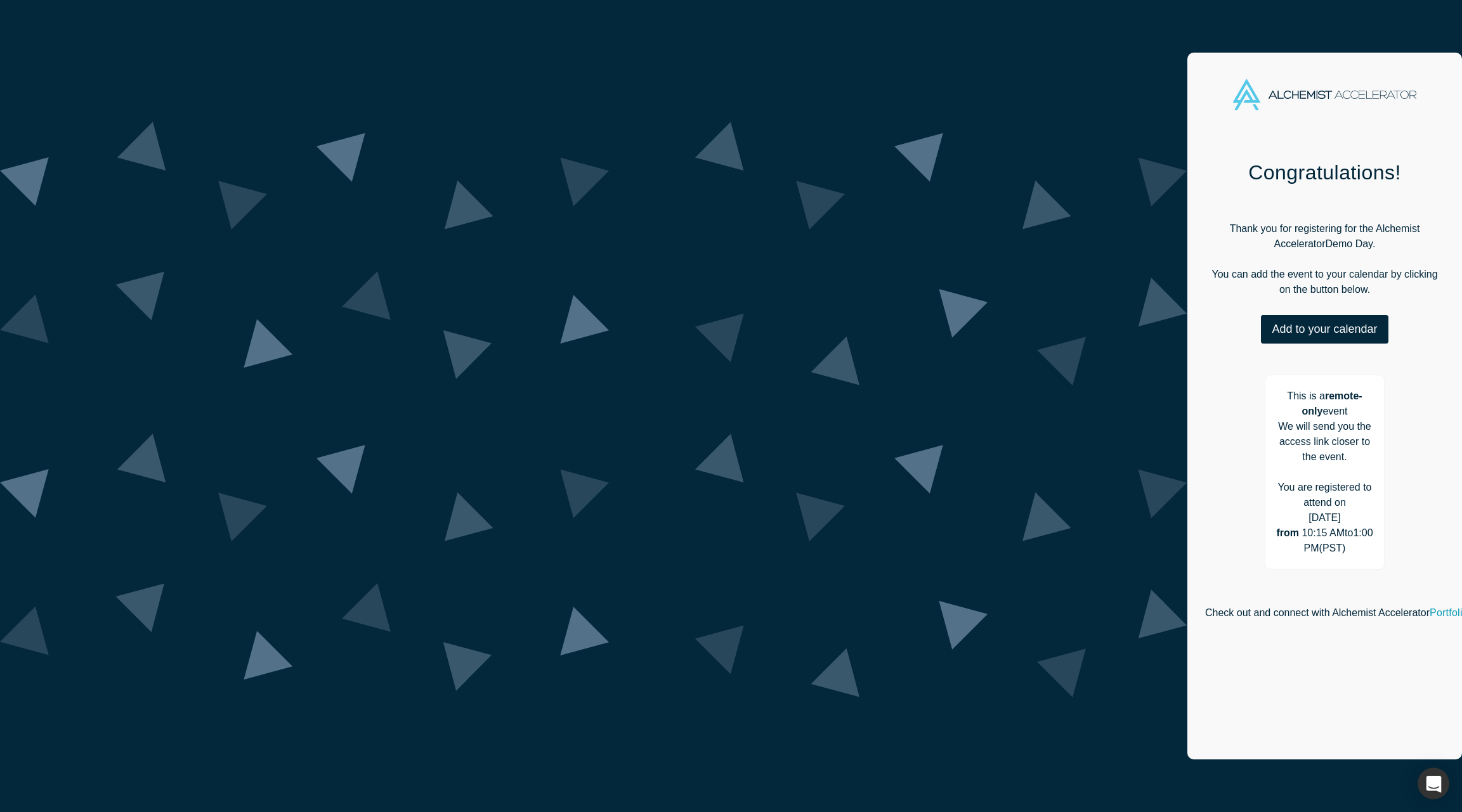
click at [1205, 321] on div "Add to your calendar Outlook Google Apple" at bounding box center [1325, 336] width 239 height 42
click at [1261, 315] on button "Add to your calendar" at bounding box center [1324, 329] width 127 height 29
click at [1290, 381] on div "Google" at bounding box center [1332, 393] width 84 height 24
click at [1290, 387] on link "Google" at bounding box center [1321, 392] width 61 height 11
